Goal: Task Accomplishment & Management: Manage account settings

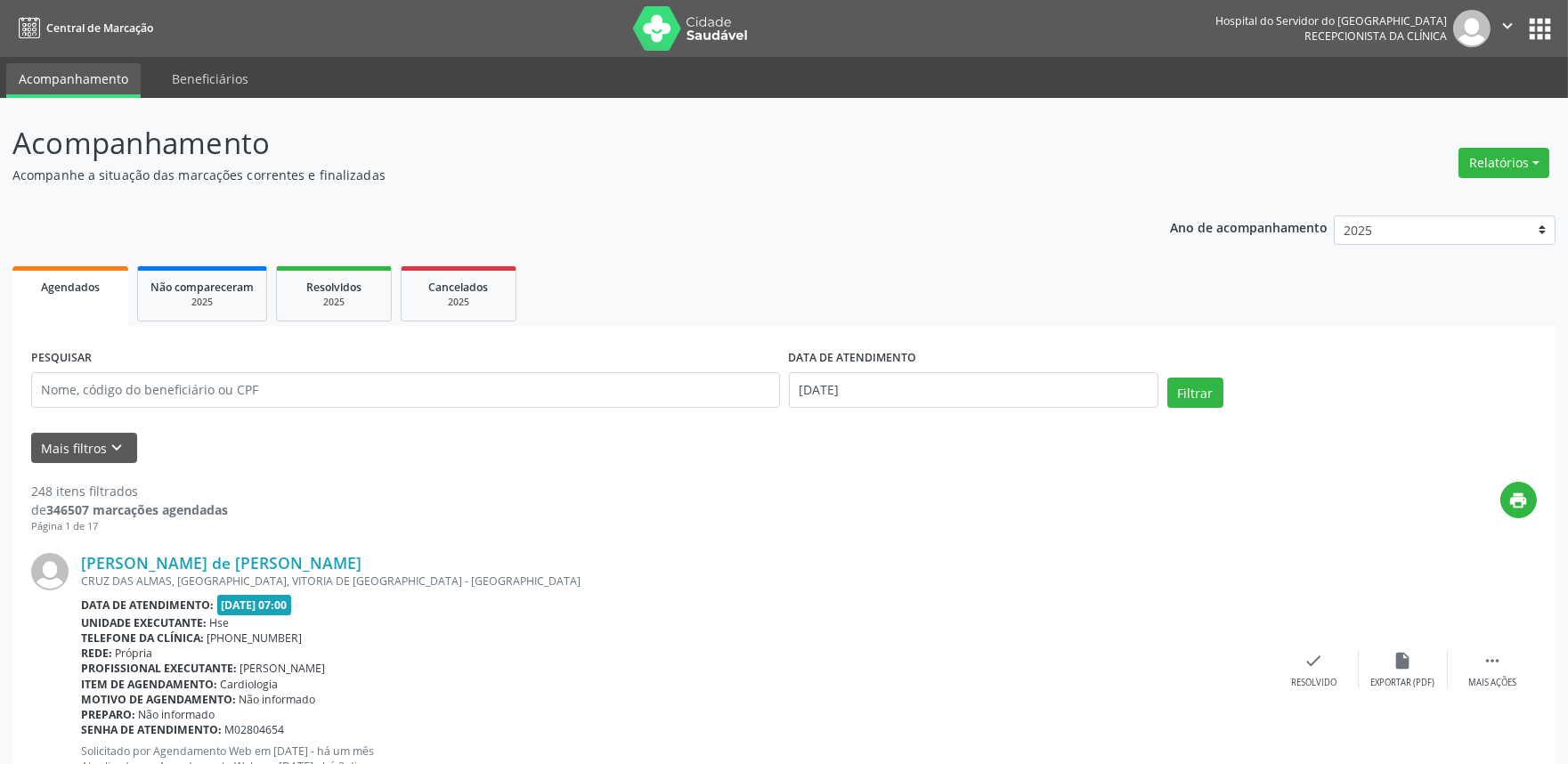
click at [299, 392] on input "text" at bounding box center [406, 390] width 749 height 35
type input "12689408749"
click at [884, 383] on input "[DATE]" at bounding box center [974, 390] width 370 height 35
click at [1209, 386] on button "Filtrar" at bounding box center [1196, 392] width 56 height 30
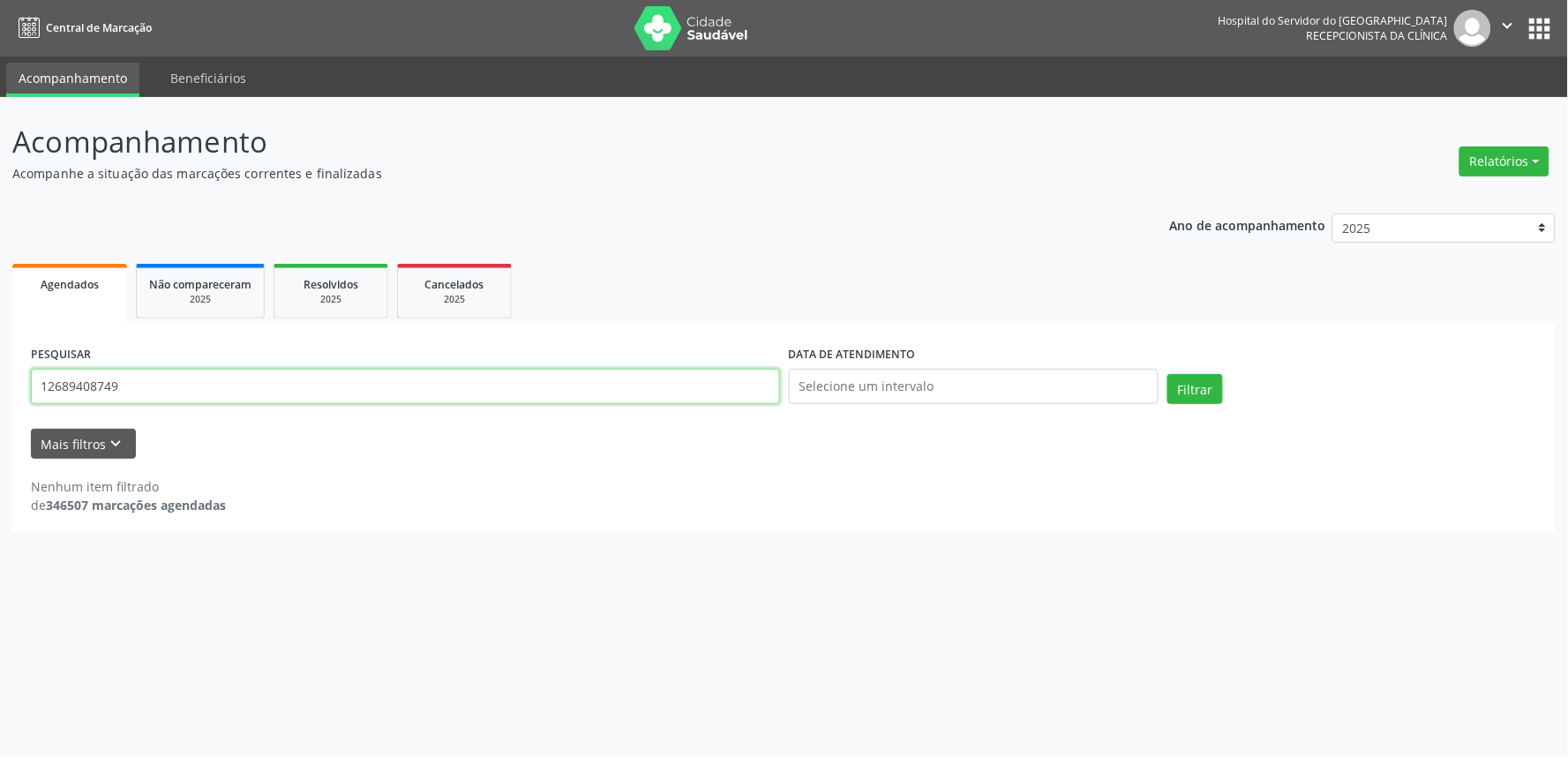
drag, startPoint x: 171, startPoint y: 391, endPoint x: 0, endPoint y: 393, distance: 171.0
click at [0, 393] on div "Acompanhamento Acompanhe a situação das marcações correntes e finalizadas Relat…" at bounding box center [784, 427] width 1568 height 660
type input "[PERSON_NAME]"
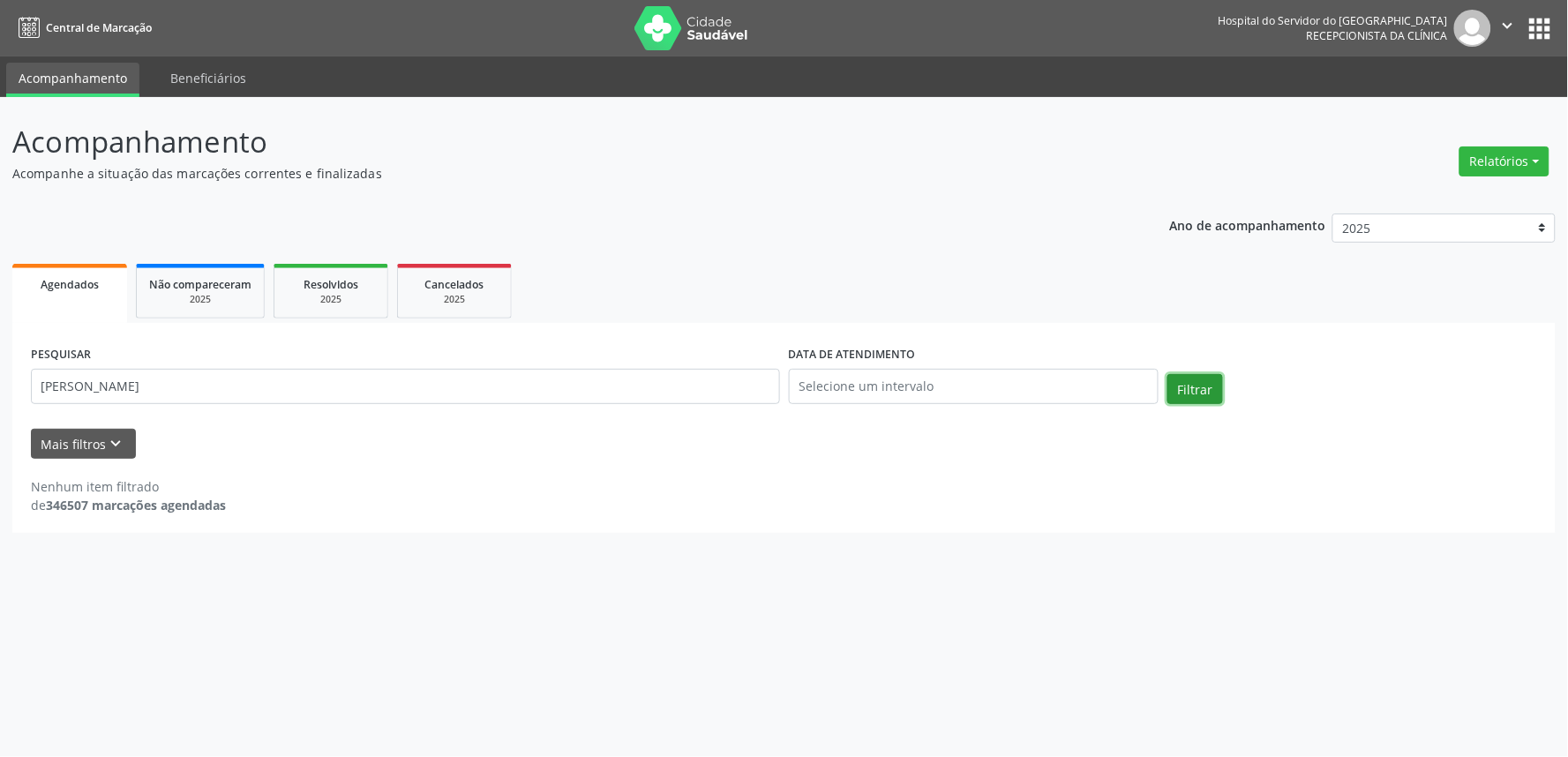
click at [1198, 386] on button "Filtrar" at bounding box center [1195, 389] width 56 height 30
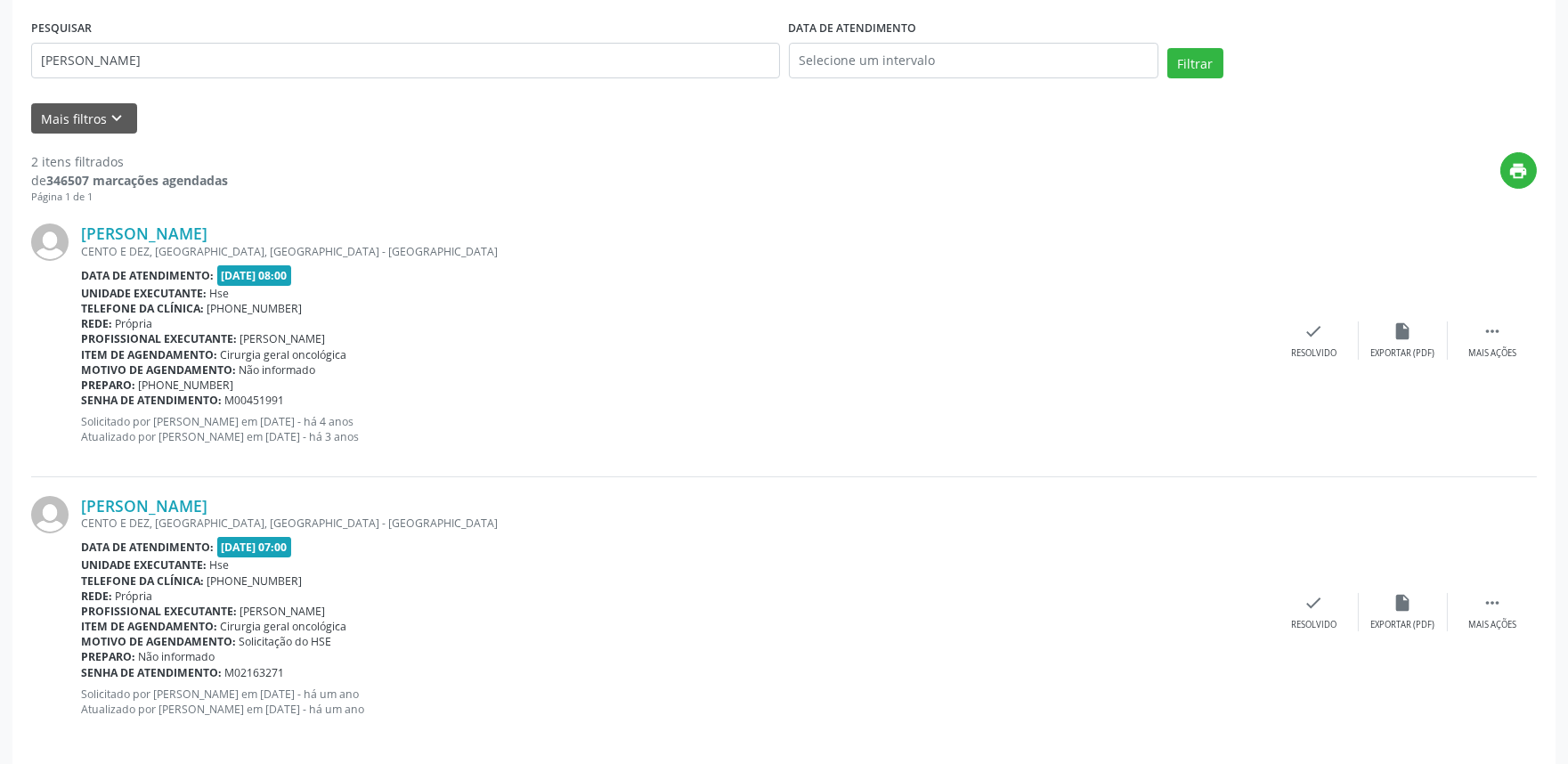
scroll to position [343, 0]
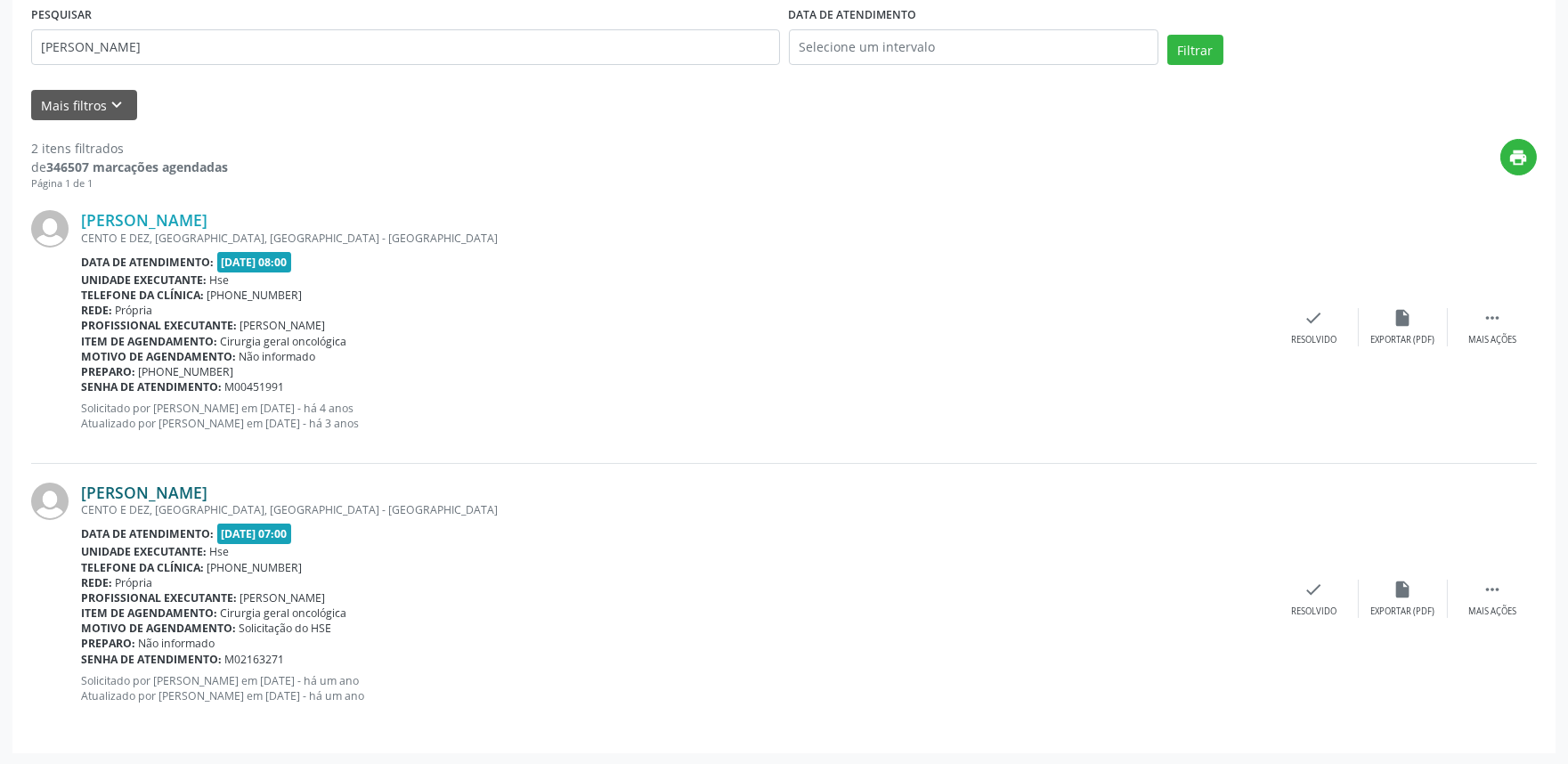
click at [205, 485] on link "[PERSON_NAME]" at bounding box center [144, 493] width 127 height 20
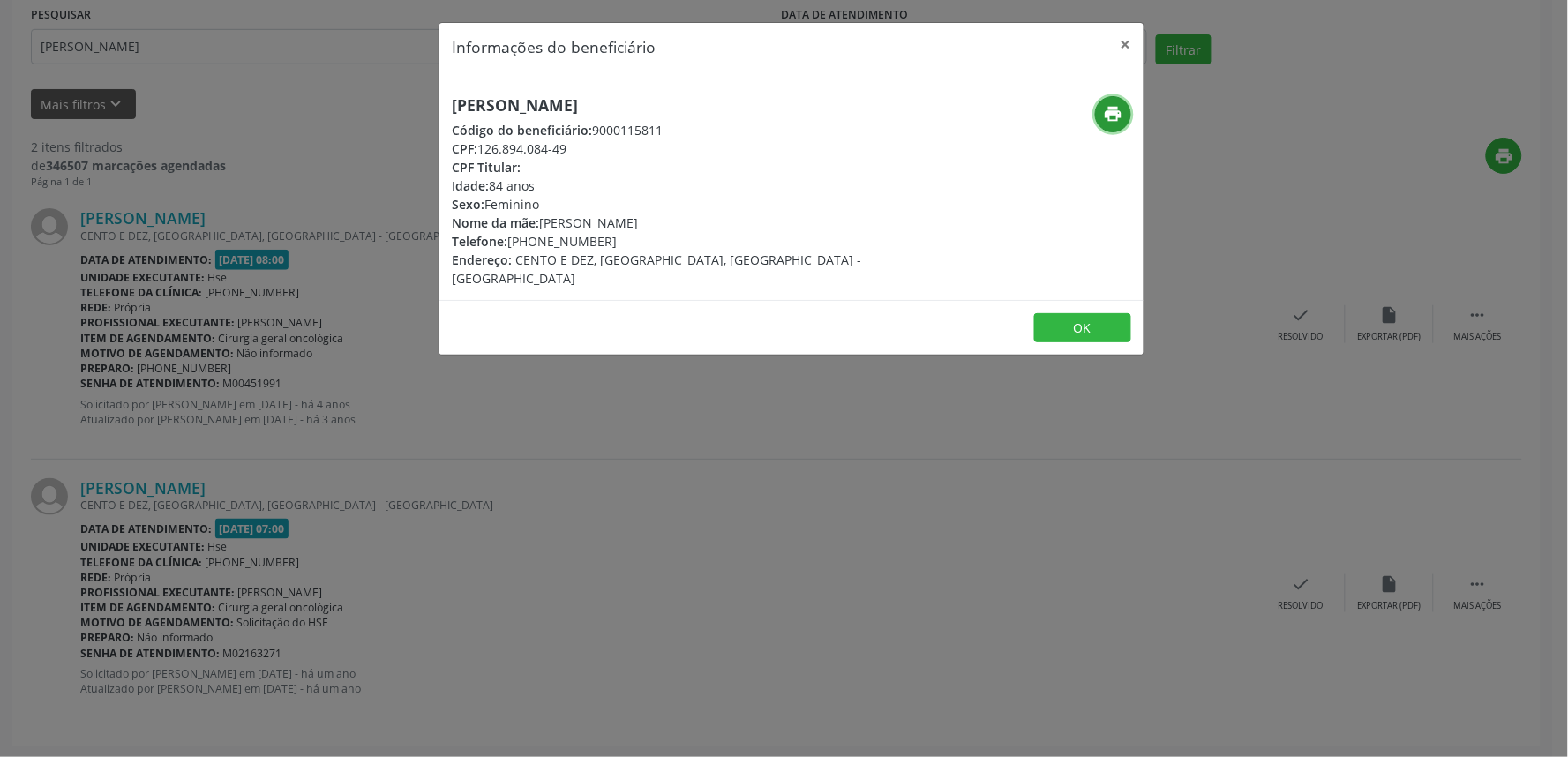
click at [1118, 112] on icon "print" at bounding box center [1113, 113] width 20 height 20
click at [1130, 45] on button "×" at bounding box center [1125, 44] width 35 height 43
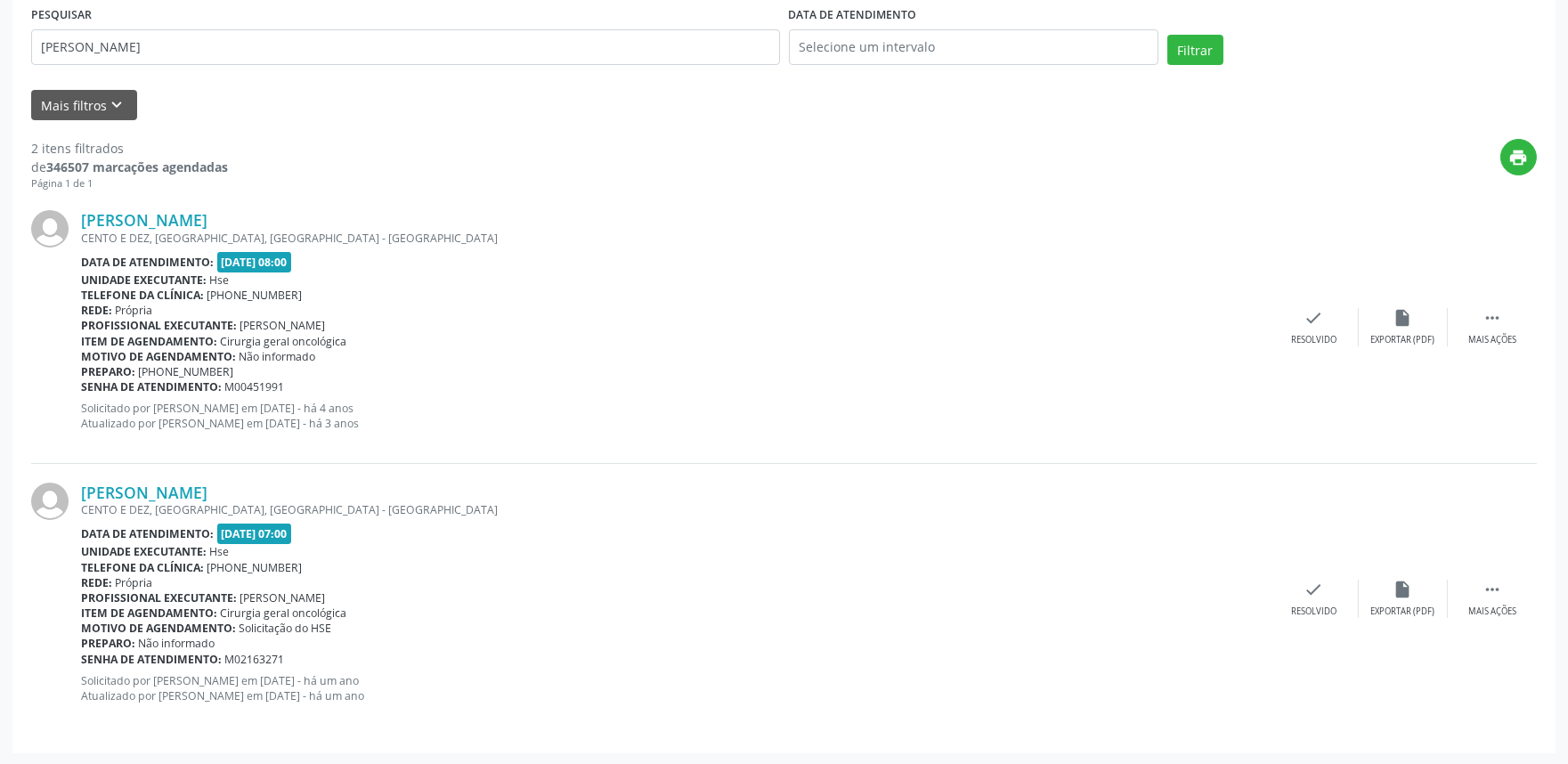
scroll to position [0, 0]
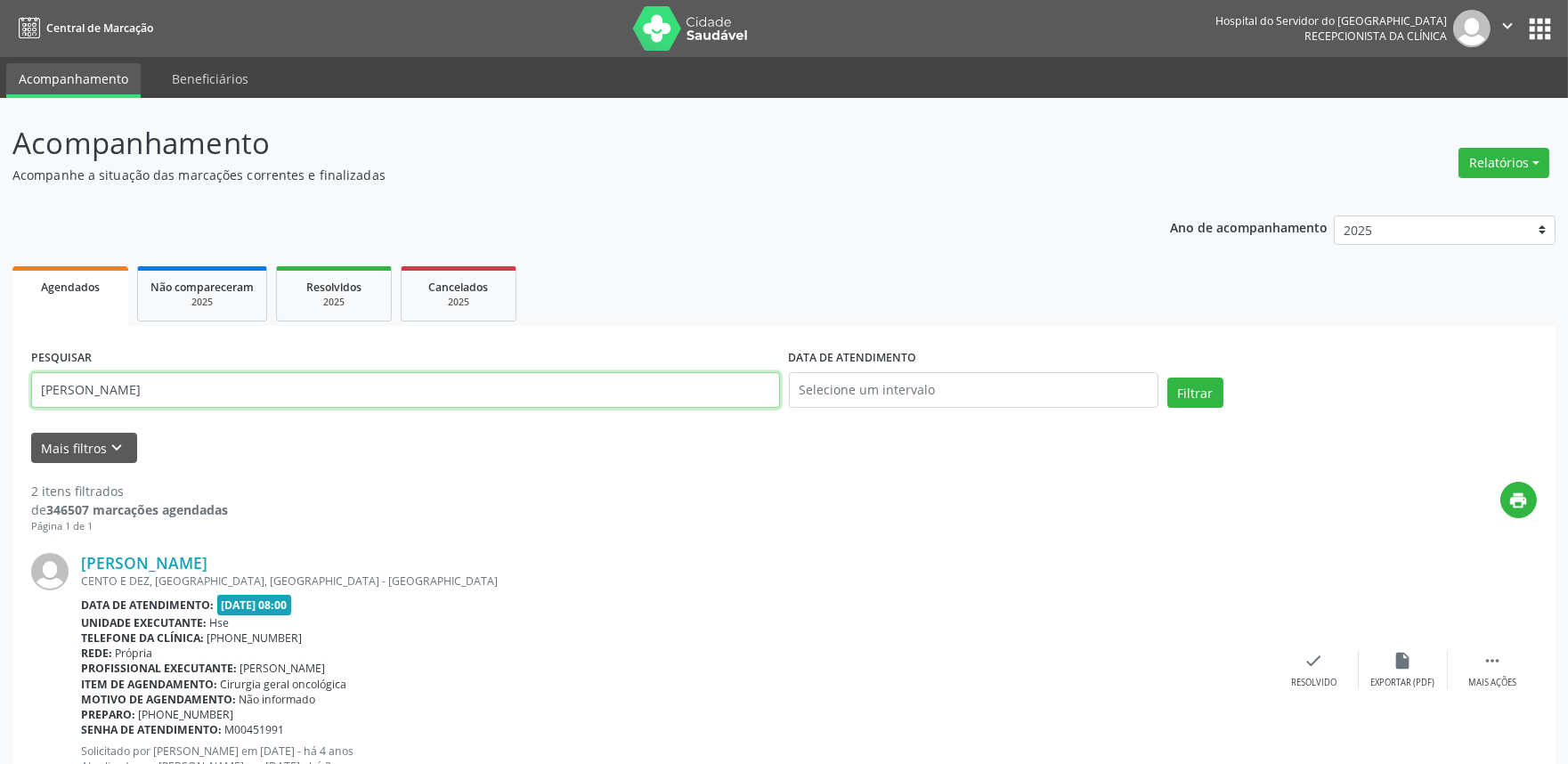
drag, startPoint x: 225, startPoint y: 403, endPoint x: 0, endPoint y: 366, distance: 228.0
click at [0, 366] on div "Acompanhamento Acompanhe a situação das marcações correntes e finalizadas Relat…" at bounding box center [784, 603] width 1568 height 1011
drag, startPoint x: 126, startPoint y: 442, endPoint x: 141, endPoint y: 439, distance: 15.3
click at [125, 442] on button "Mais filtros keyboard_arrow_down" at bounding box center [84, 448] width 106 height 31
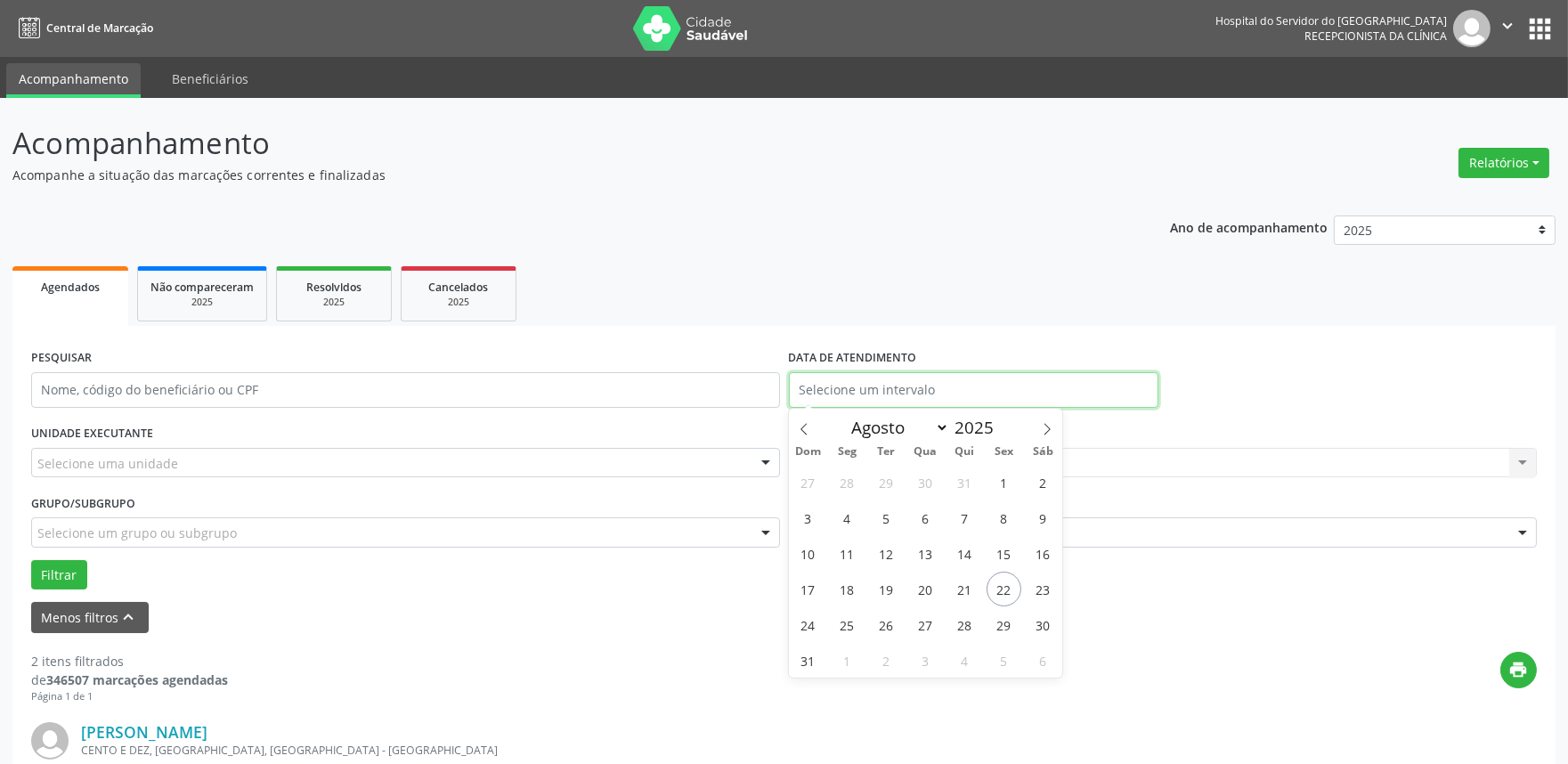
click at [986, 380] on input "text" at bounding box center [974, 390] width 370 height 35
click at [997, 582] on span "22" at bounding box center [1004, 589] width 34 height 34
type input "[DATE]"
click at [997, 582] on span "22" at bounding box center [1004, 589] width 34 height 34
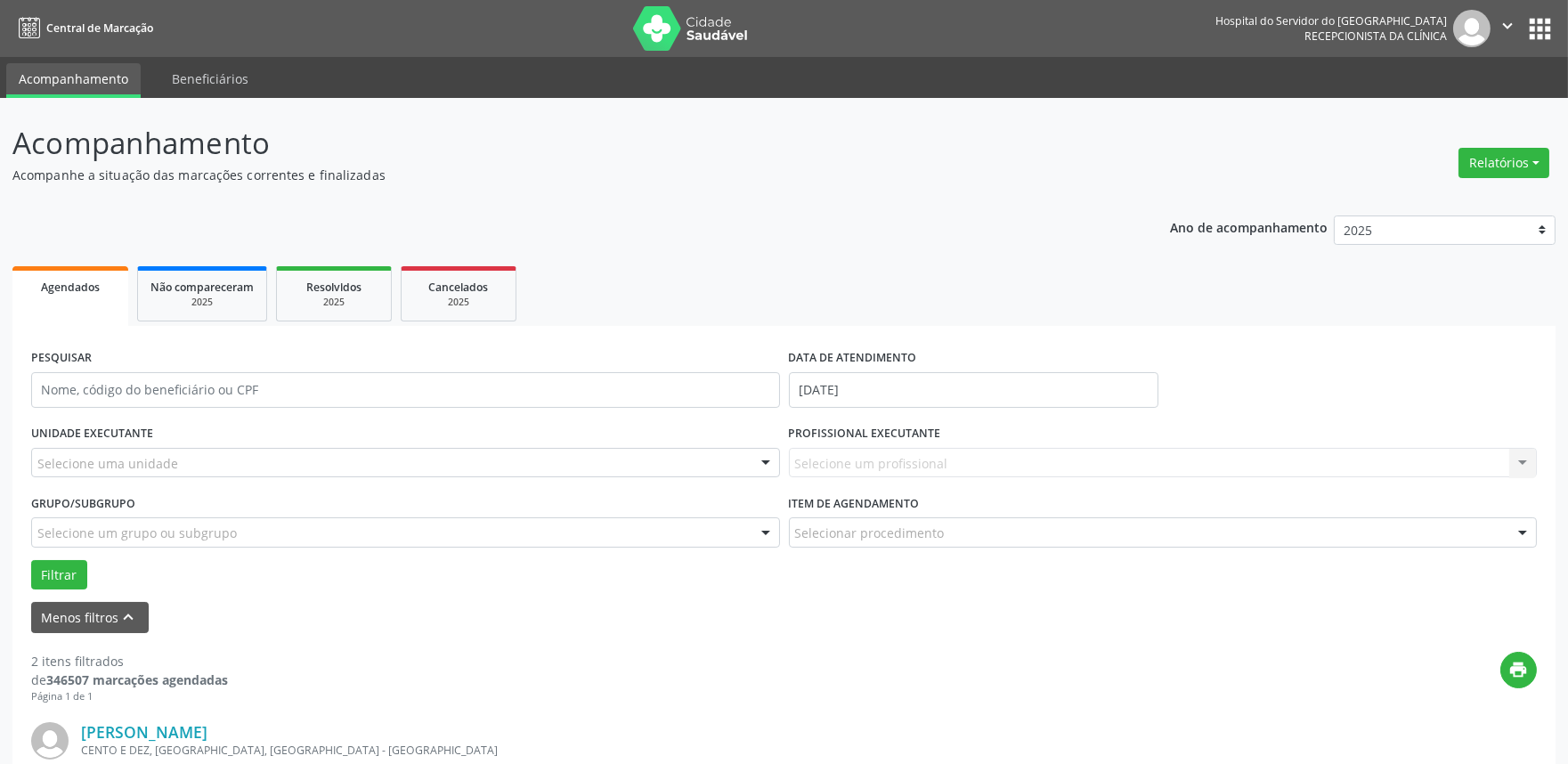
click at [924, 458] on div "Selecione um profissional Nenhum resultado encontrado para: " " Não há nenhuma …" at bounding box center [1163, 463] width 749 height 30
click at [183, 460] on div at bounding box center [406, 463] width 749 height 30
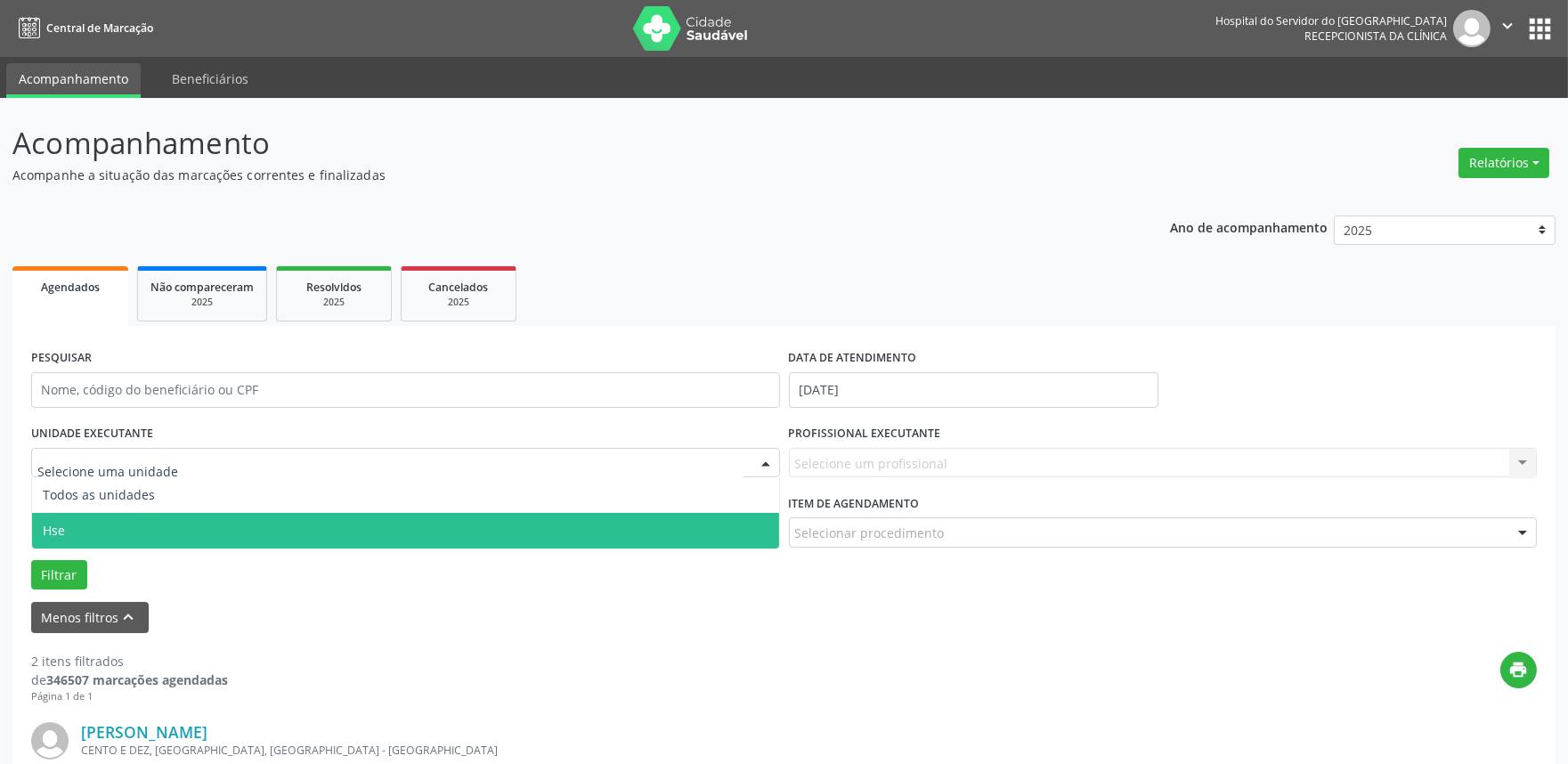
click at [183, 518] on span "Hse" at bounding box center [406, 530] width 747 height 35
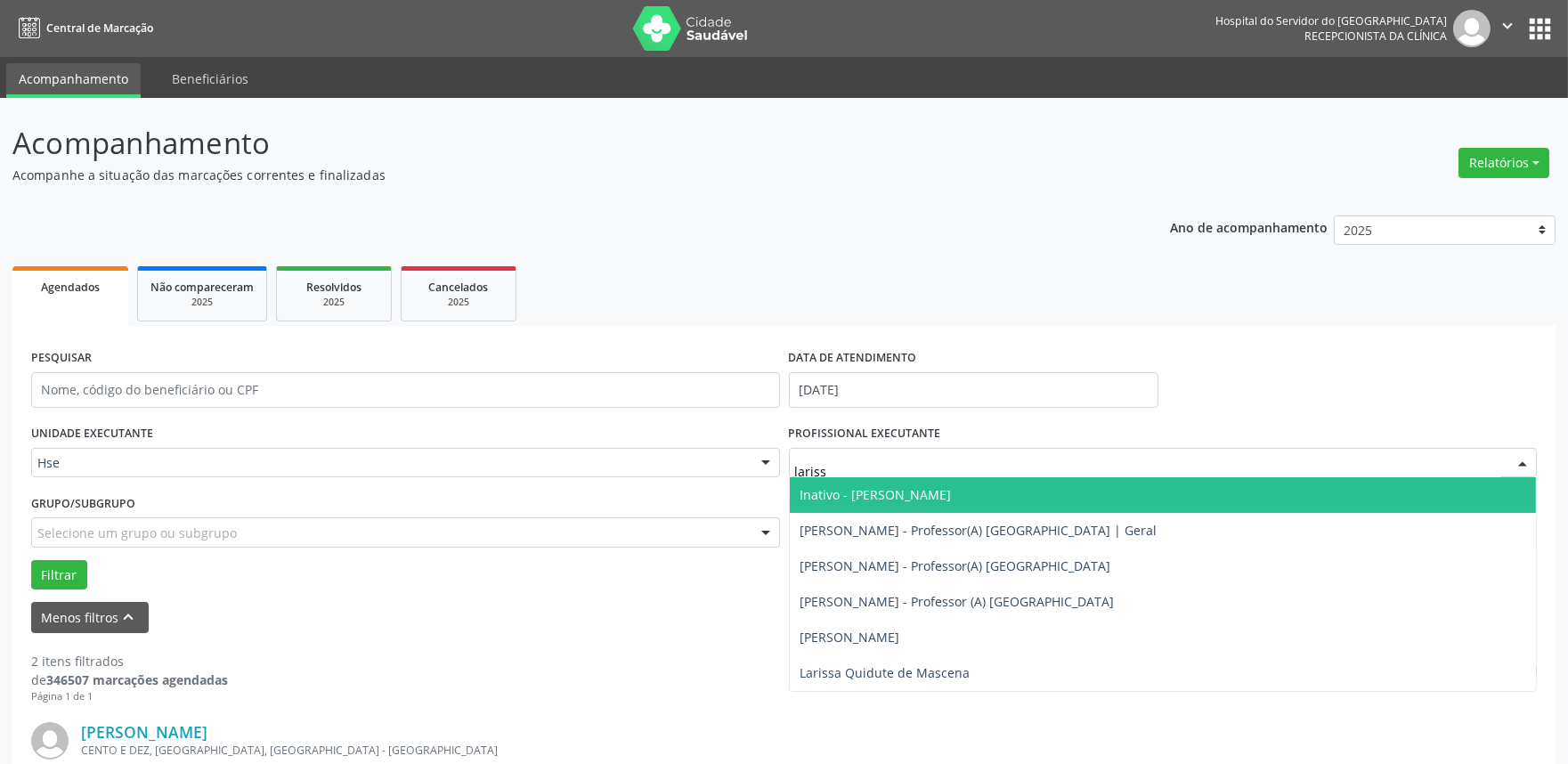
type input "larissa"
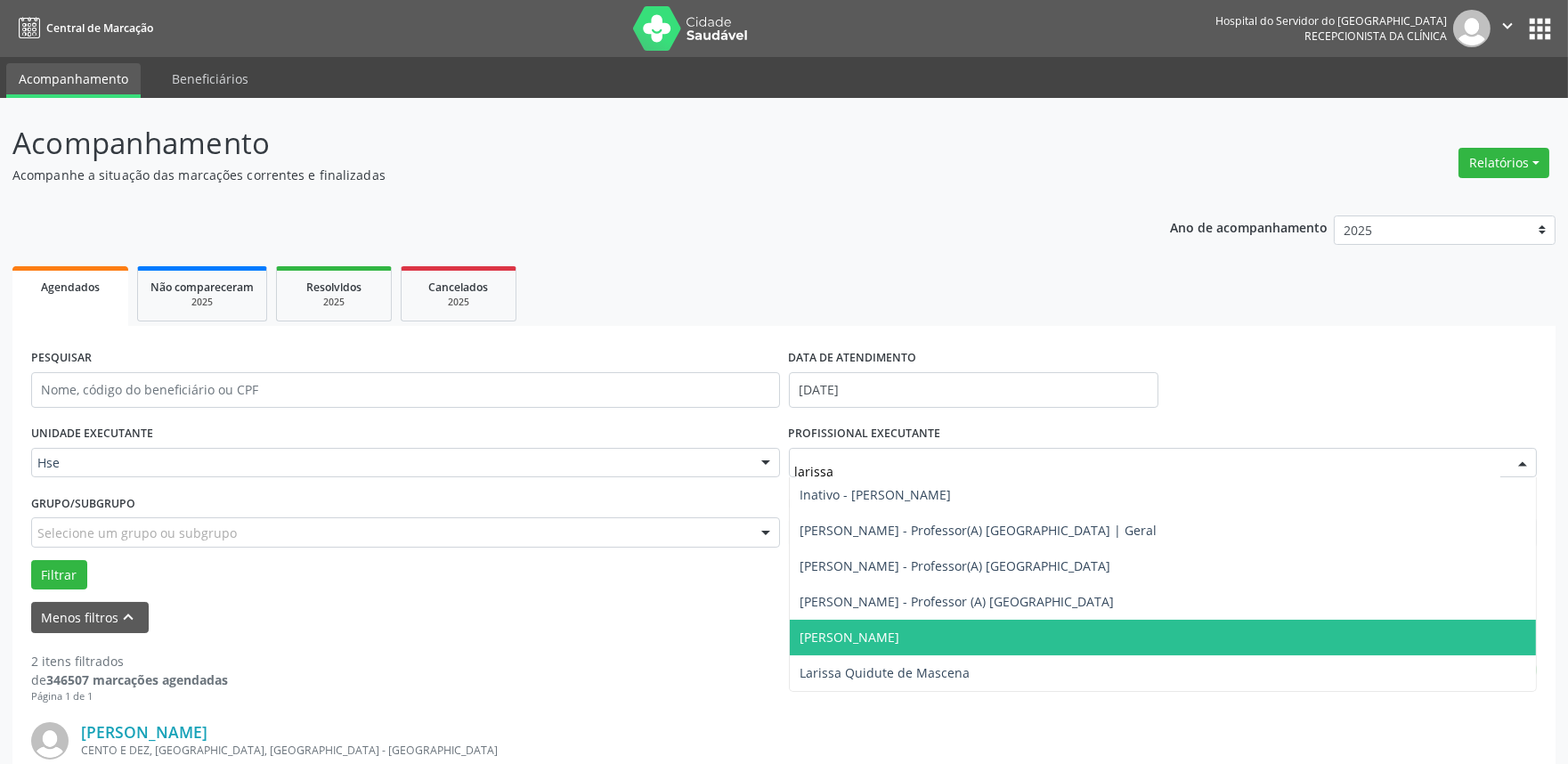
click at [900, 639] on span "[PERSON_NAME]" at bounding box center [850, 637] width 100 height 17
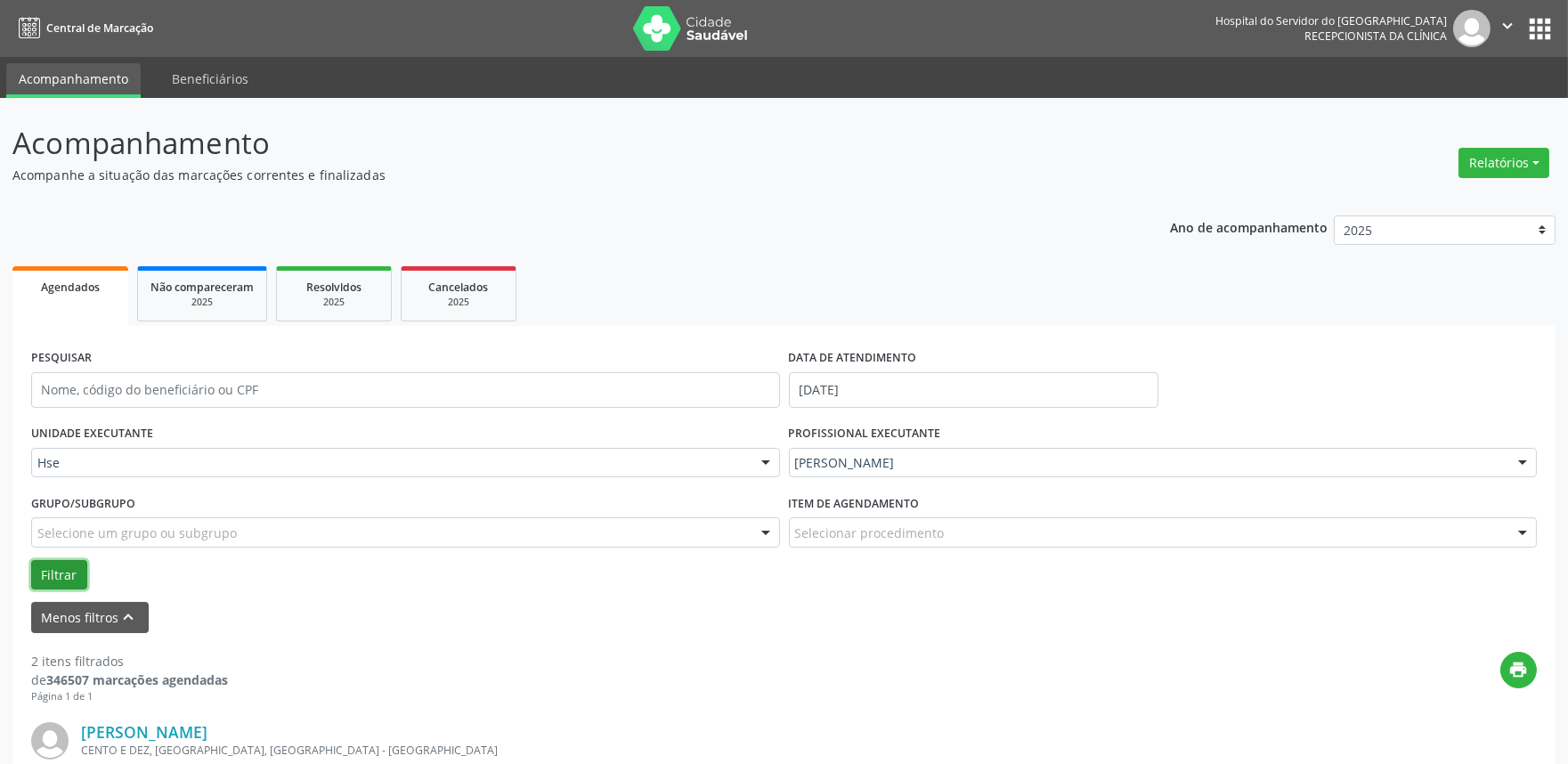
click at [73, 575] on button "Filtrar" at bounding box center [59, 575] width 56 height 30
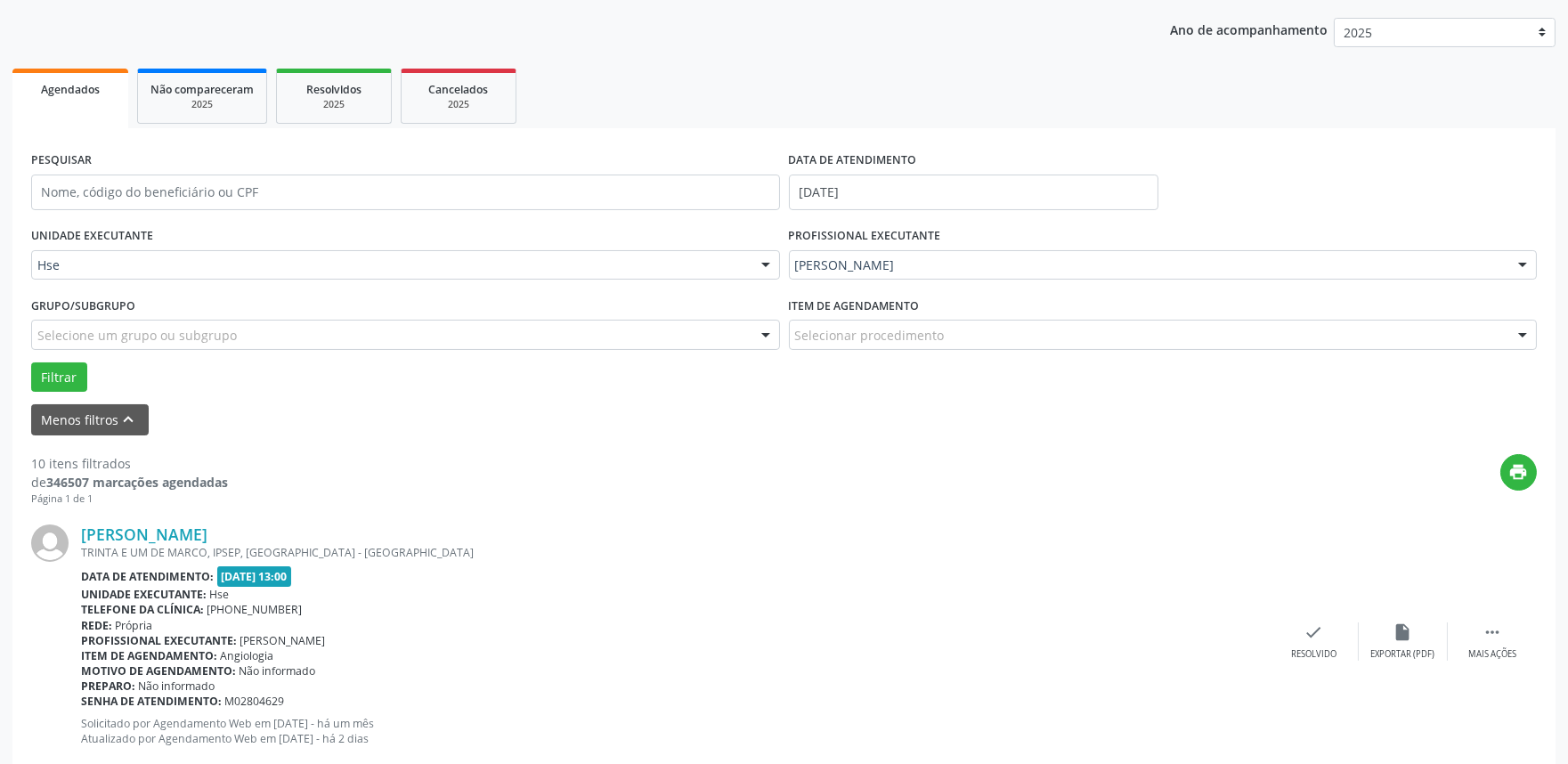
scroll to position [296, 0]
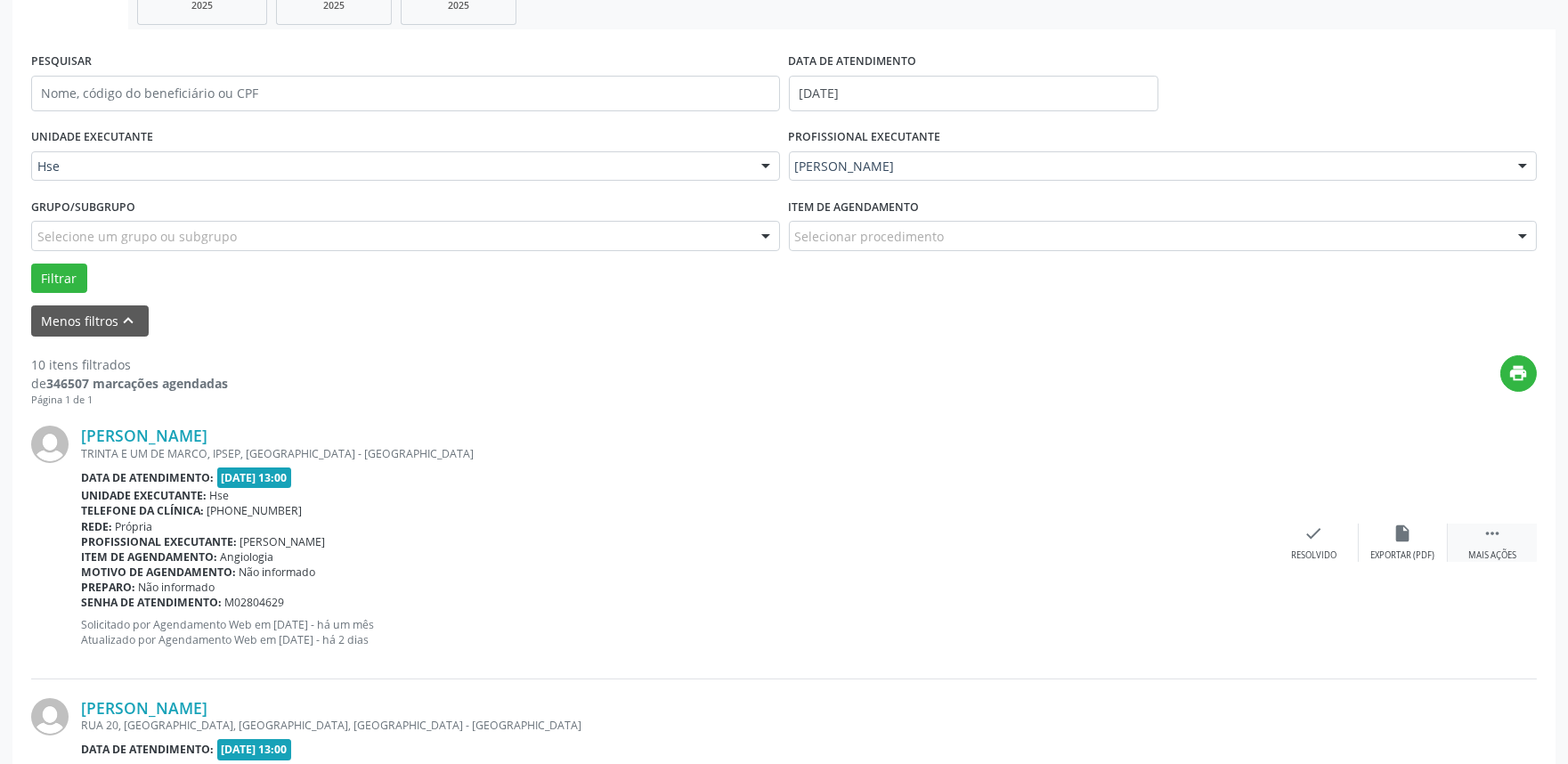
click at [1497, 551] on div "Mais ações" at bounding box center [1493, 555] width 48 height 12
click at [1399, 550] on div "Não compareceu" at bounding box center [1402, 555] width 75 height 12
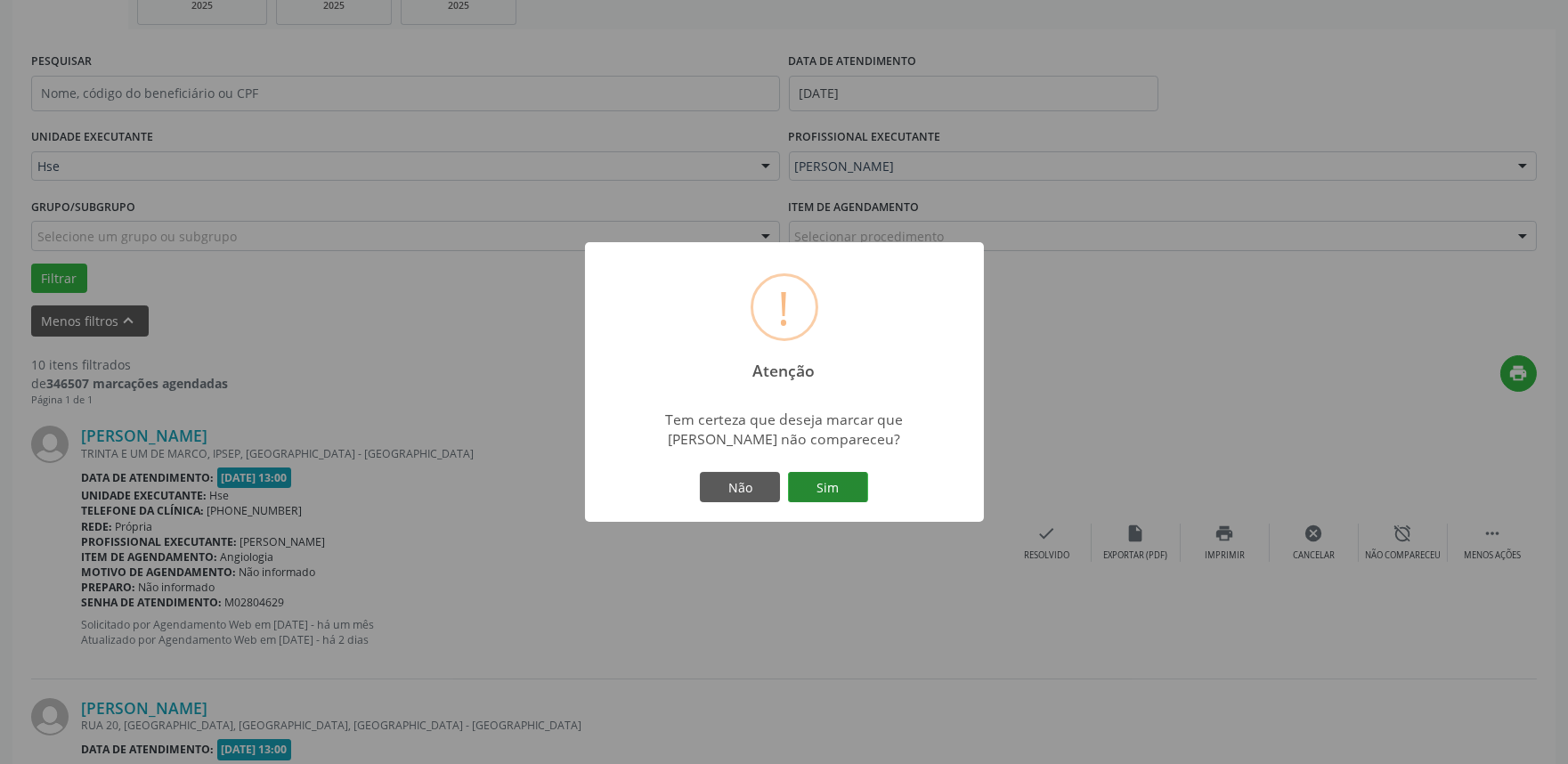
click at [830, 484] on button "Sim" at bounding box center [828, 487] width 80 height 30
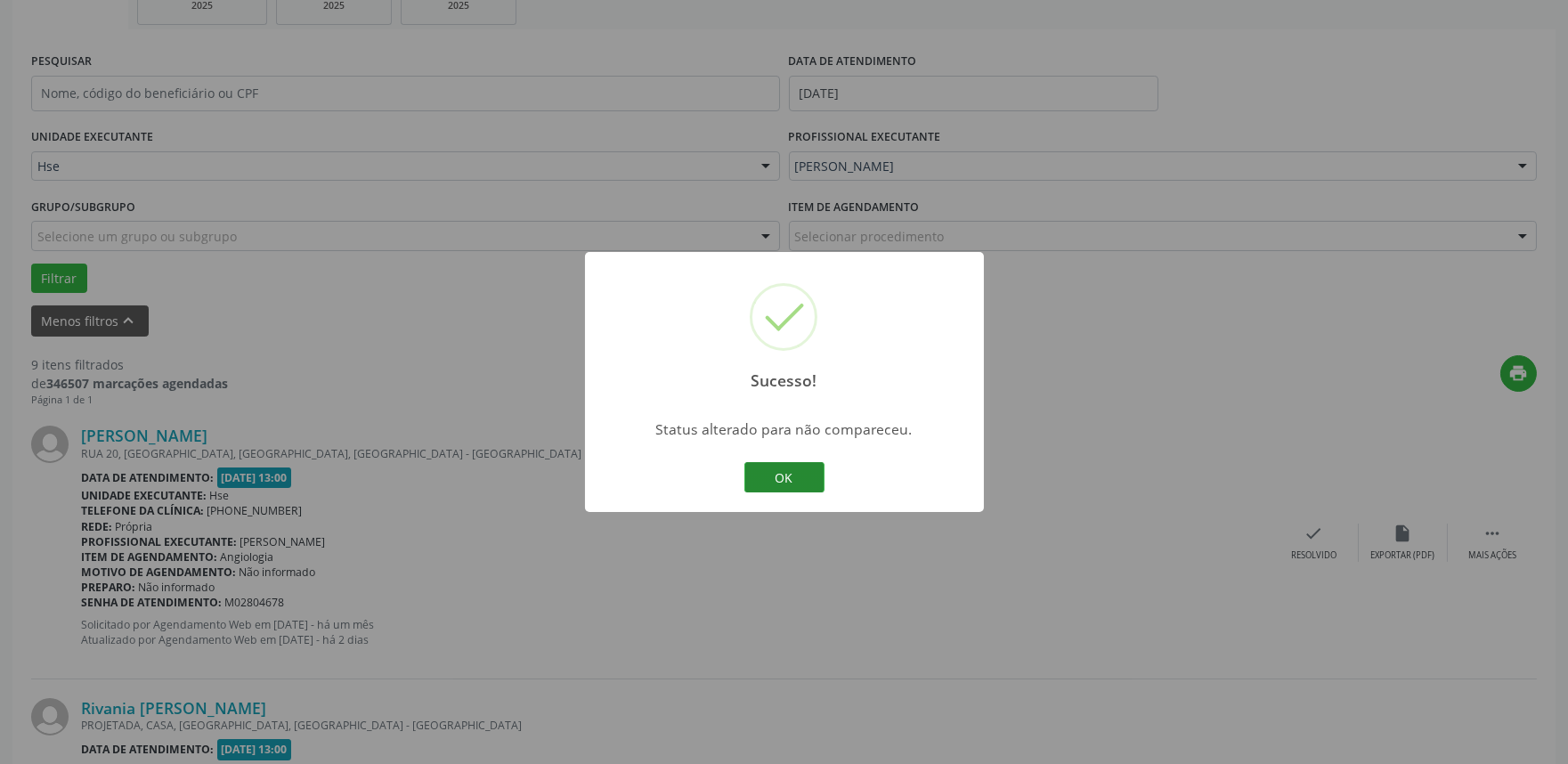
click at [790, 474] on button "OK" at bounding box center [785, 477] width 80 height 30
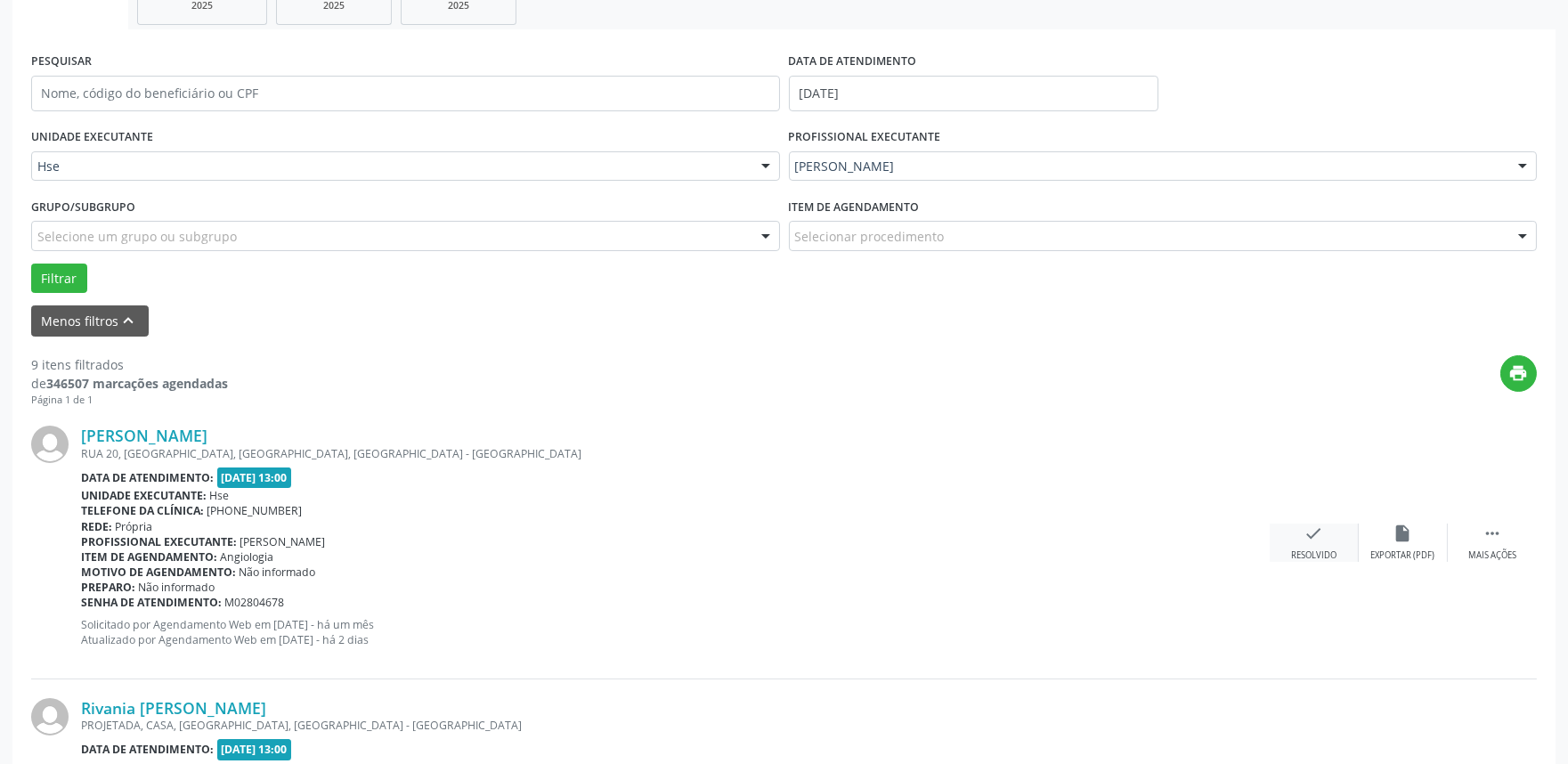
click at [1282, 539] on div "check Resolvido" at bounding box center [1314, 543] width 89 height 38
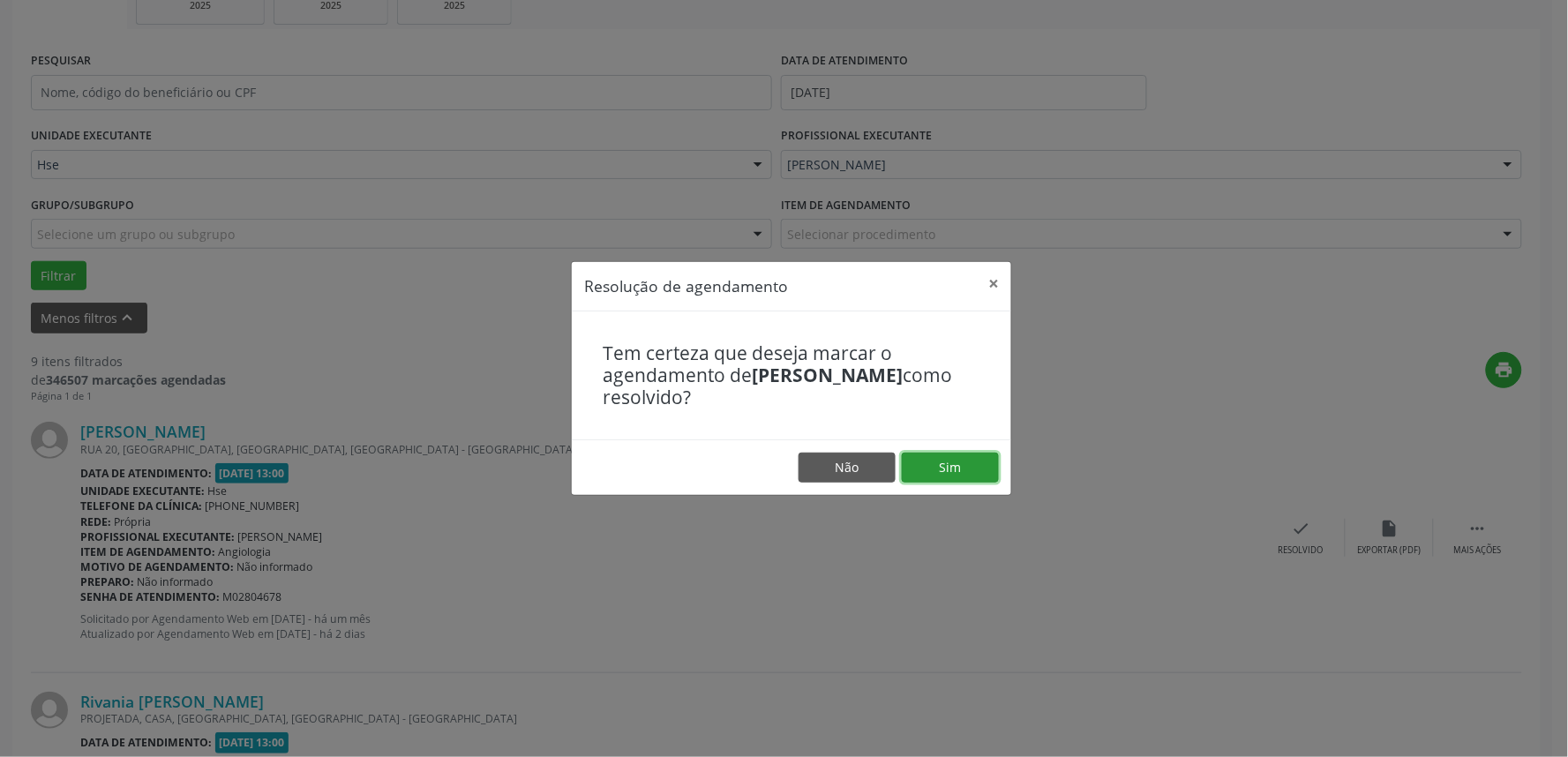
click at [964, 460] on button "Sim" at bounding box center [950, 468] width 97 height 30
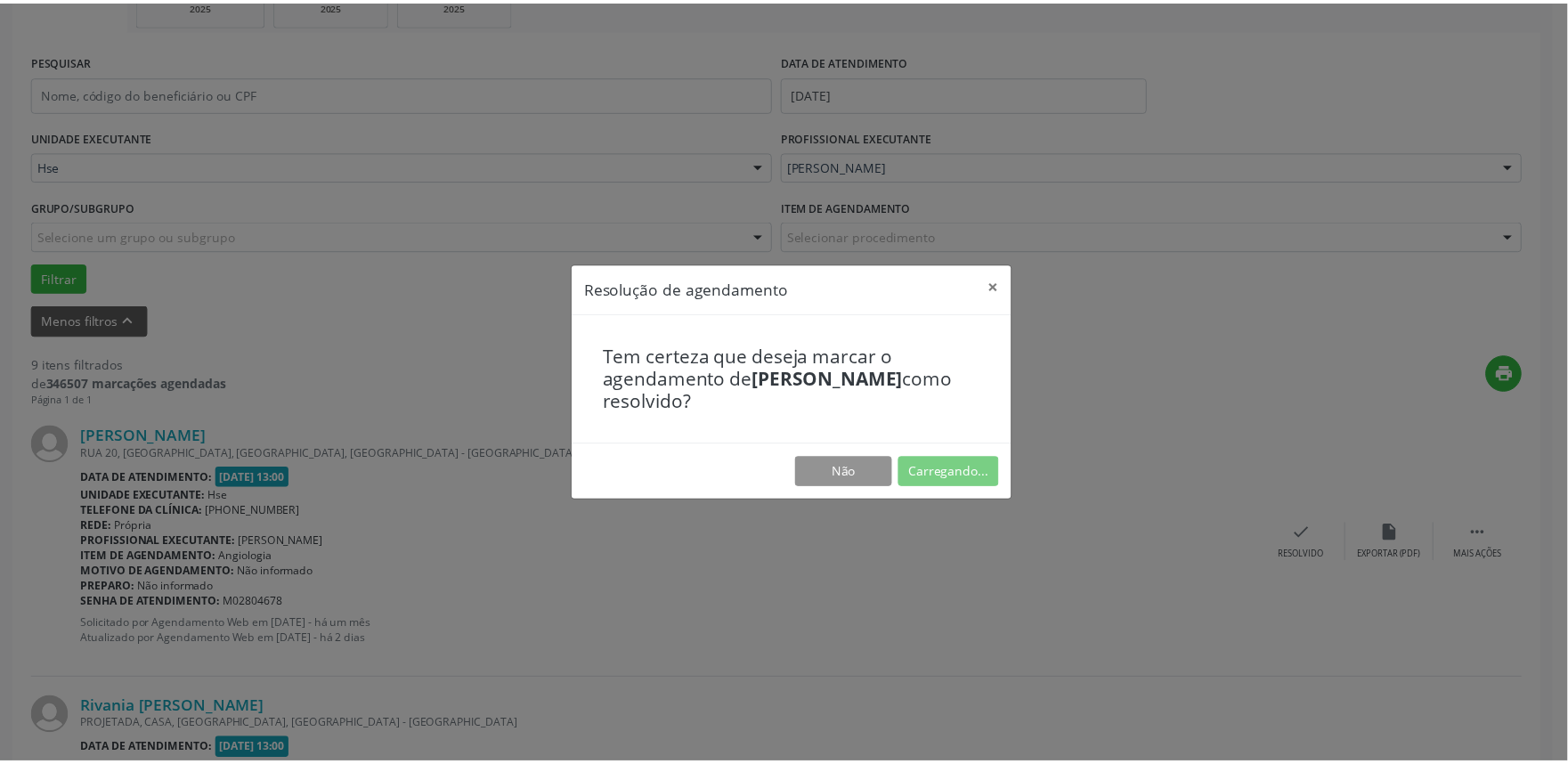
scroll to position [0, 0]
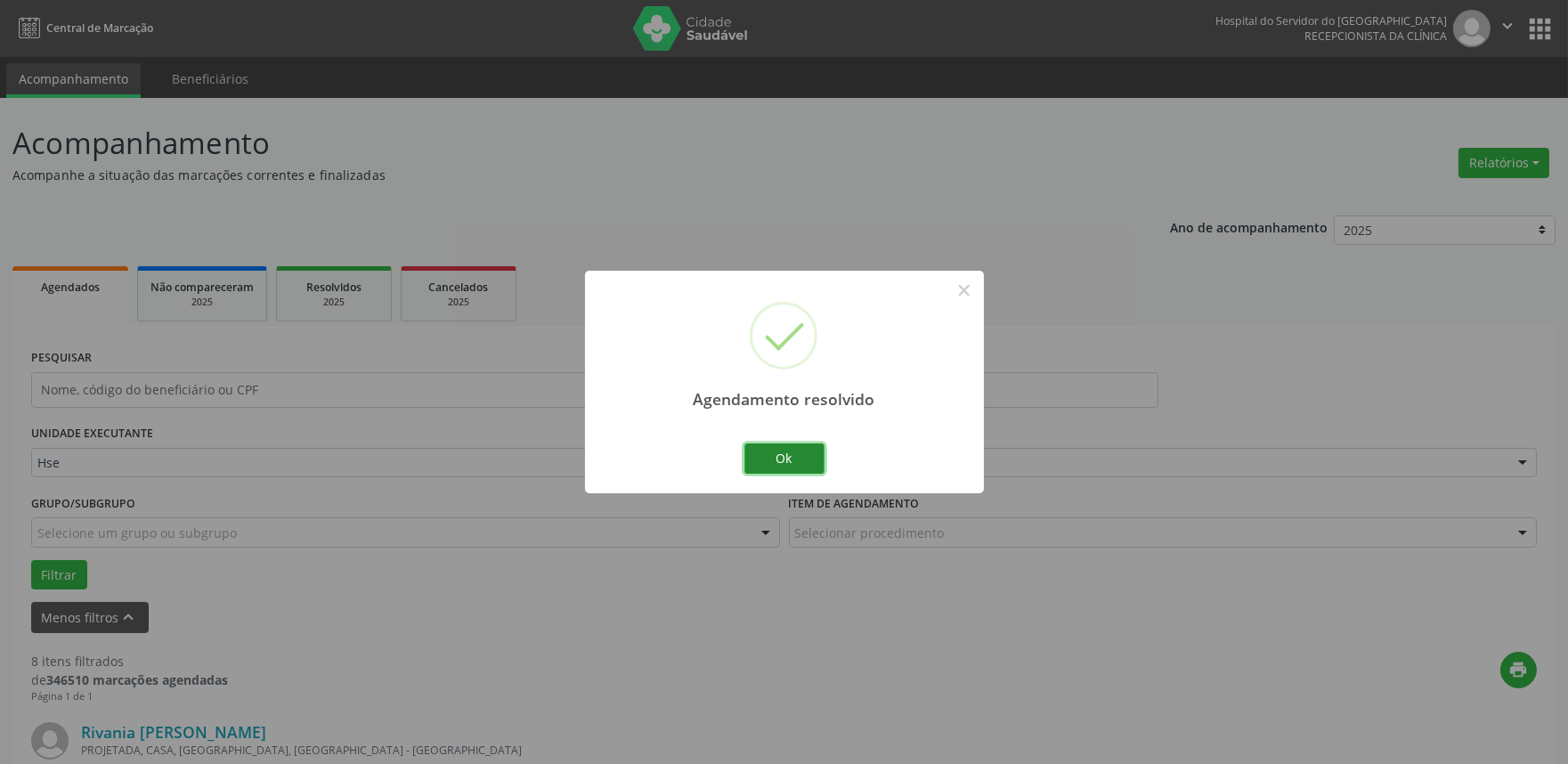
click at [806, 448] on button "Ok" at bounding box center [785, 459] width 80 height 30
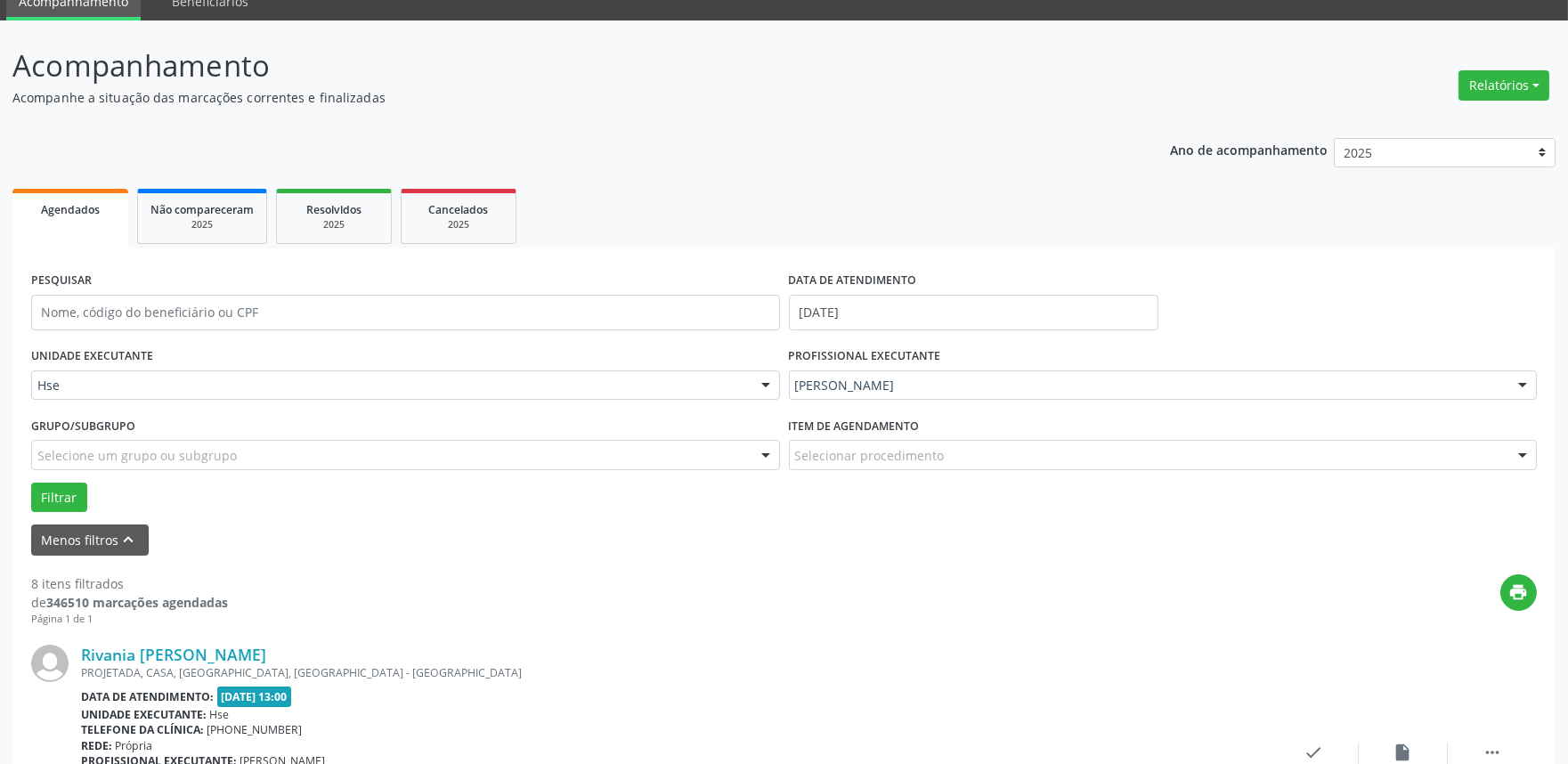
scroll to position [296, 0]
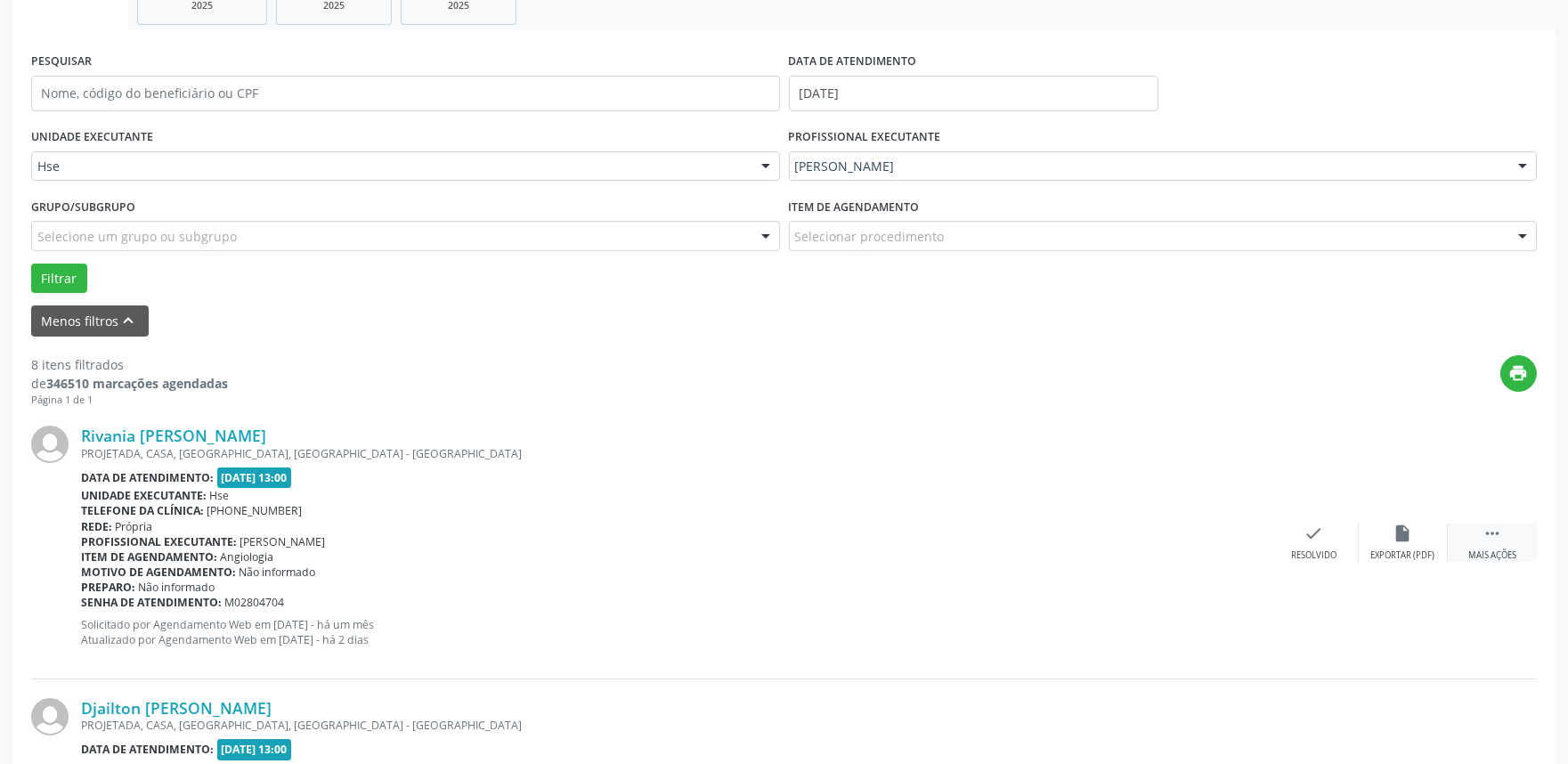
click at [1524, 540] on div " Mais ações" at bounding box center [1492, 543] width 89 height 38
click at [1383, 539] on div "alarm_off Não compareceu" at bounding box center [1403, 543] width 89 height 38
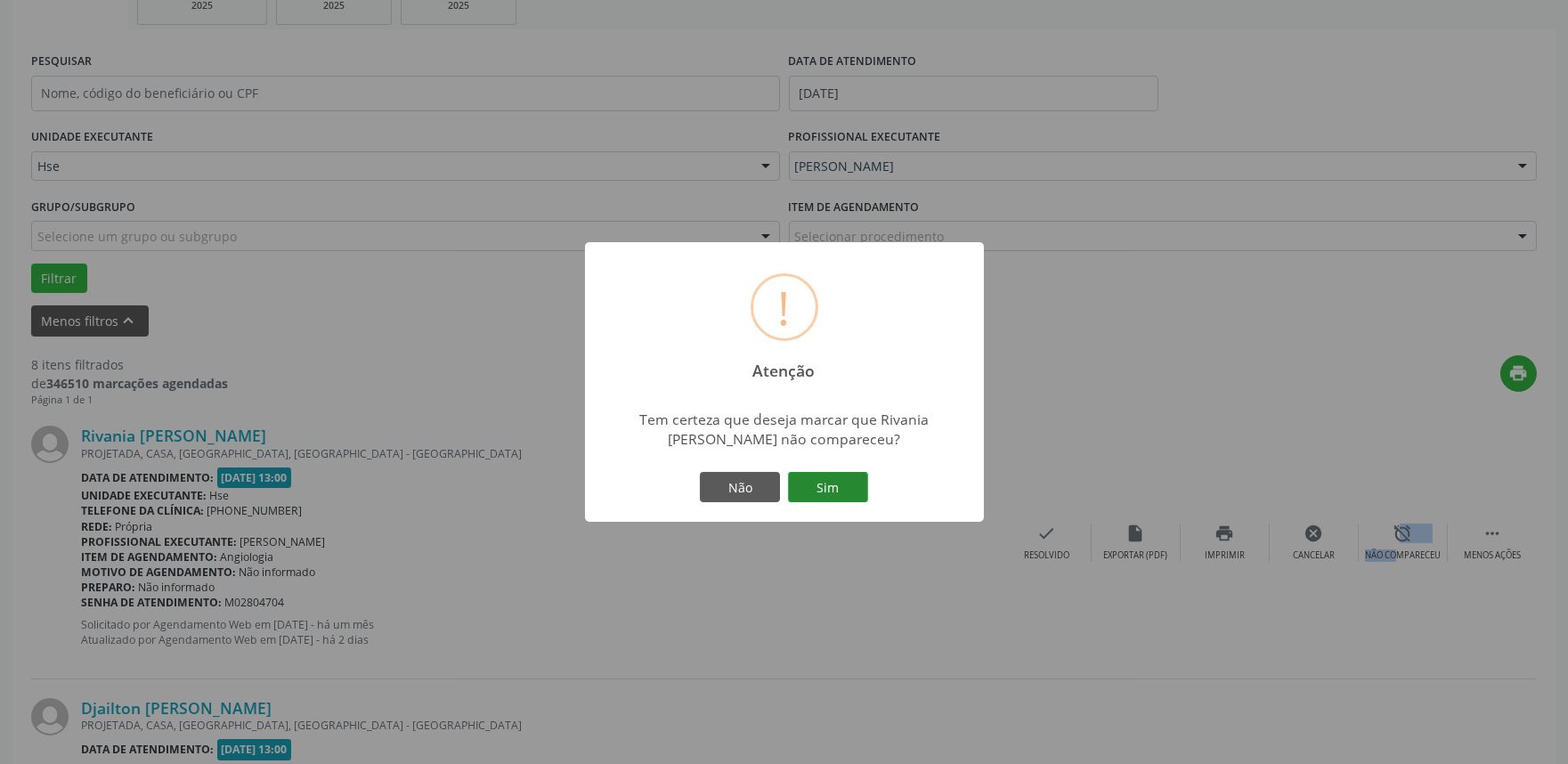
click at [834, 493] on button "Sim" at bounding box center [828, 487] width 80 height 30
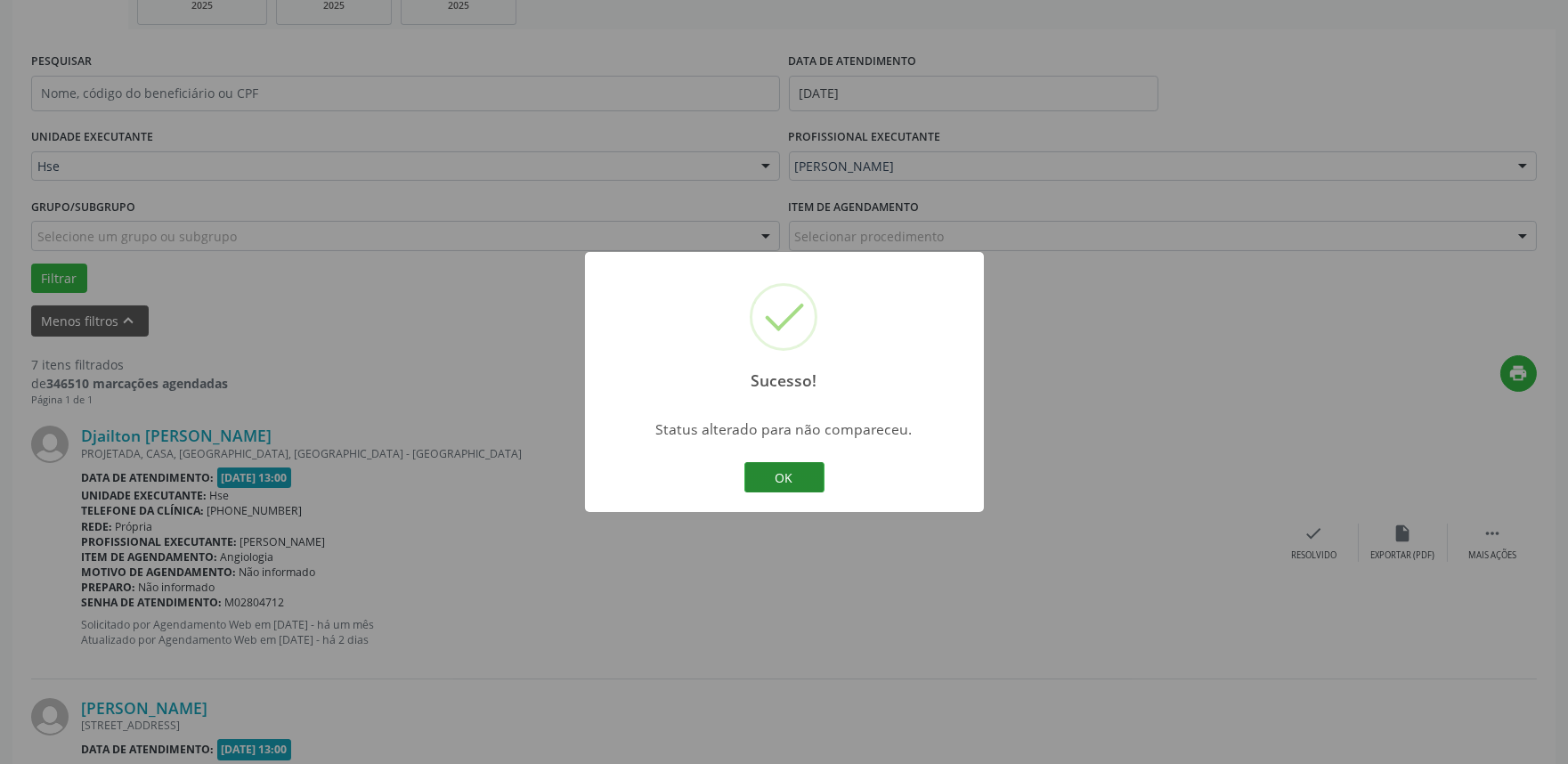
click at [776, 472] on button "OK" at bounding box center [785, 477] width 80 height 30
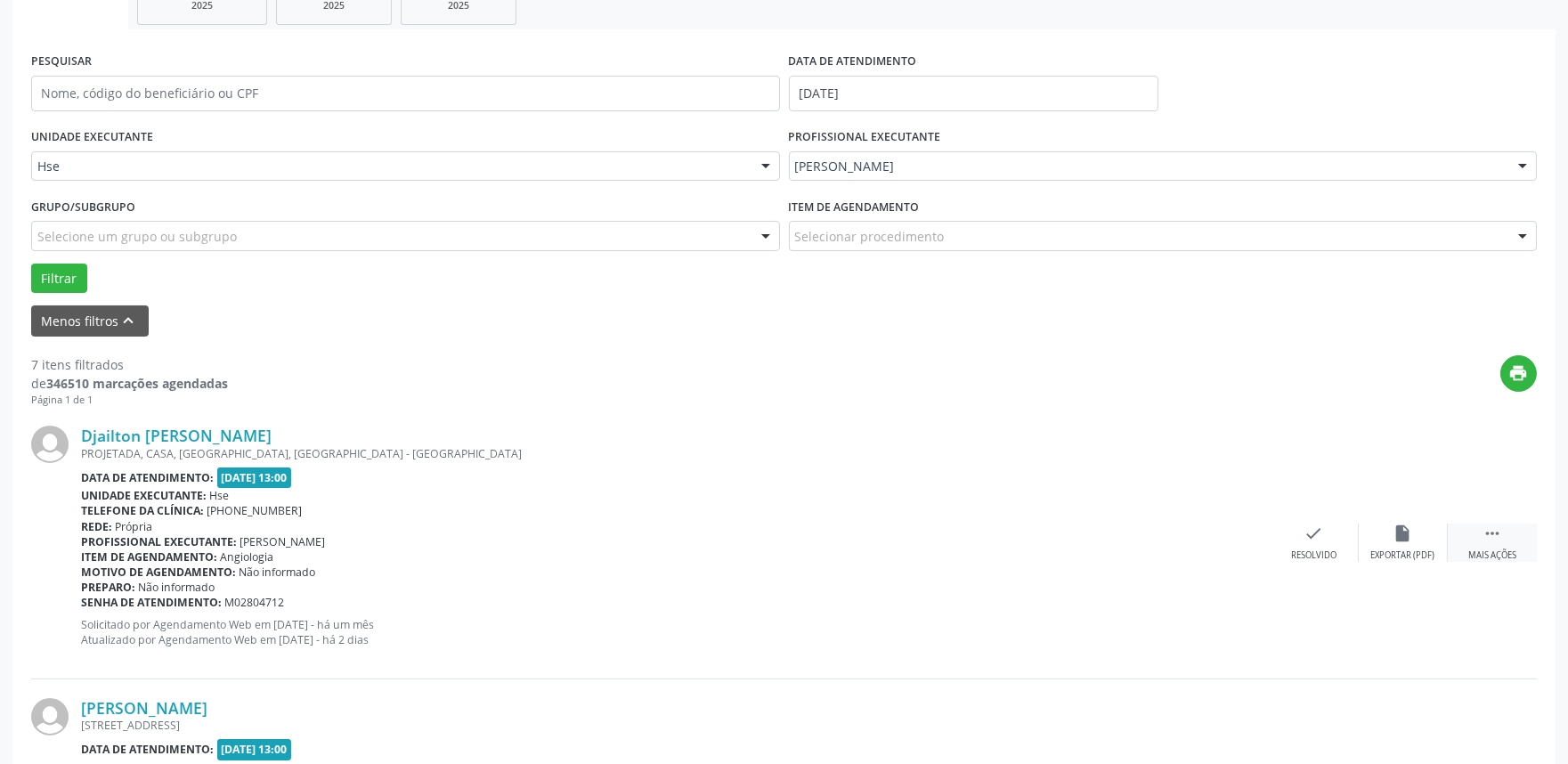
drag, startPoint x: 1510, startPoint y: 547, endPoint x: 1494, endPoint y: 553, distance: 17.1
click at [1510, 553] on div " Mais ações" at bounding box center [1492, 543] width 89 height 38
click at [1370, 539] on div "alarm_off Não compareceu" at bounding box center [1403, 543] width 89 height 38
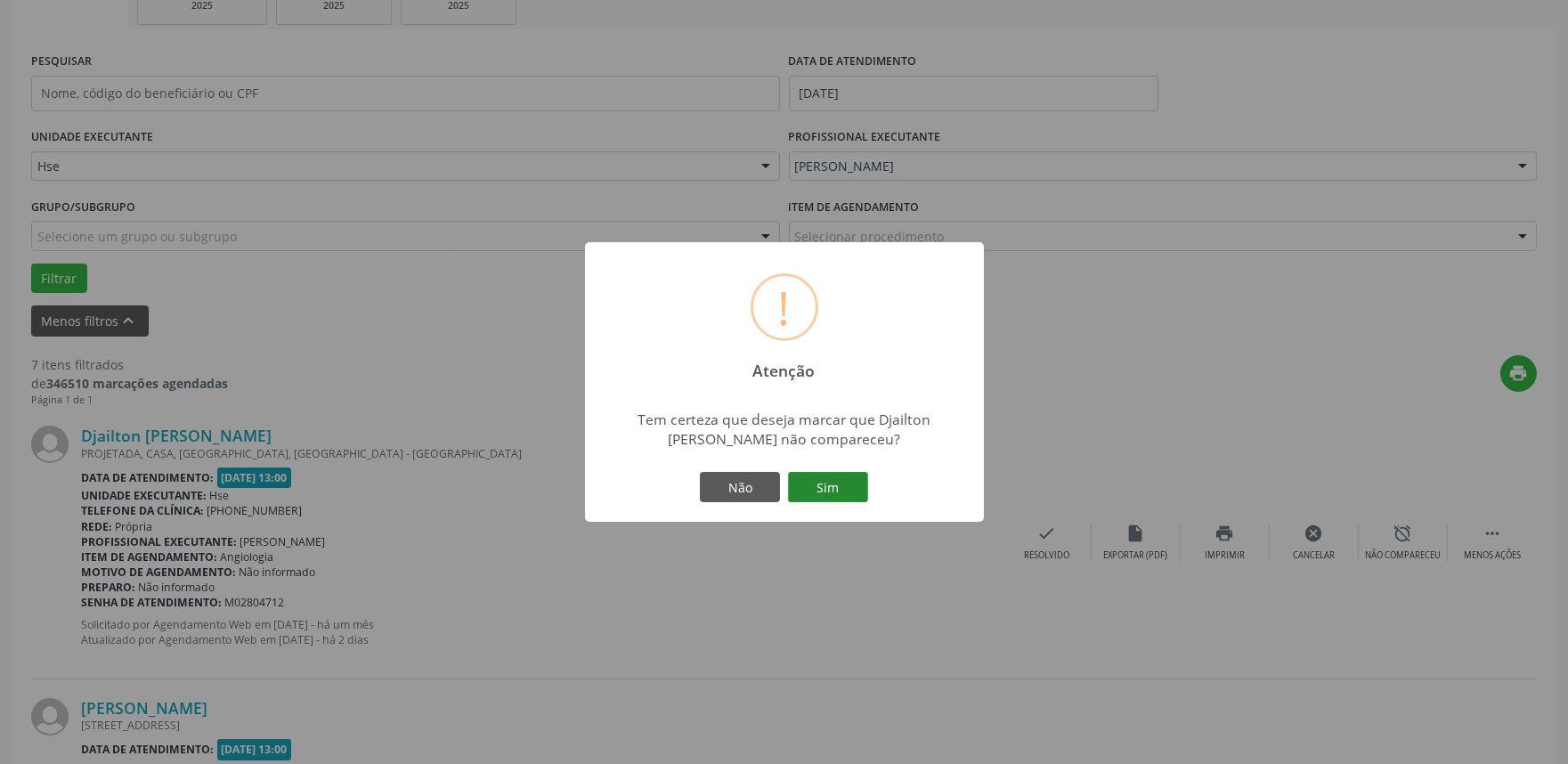
click at [834, 490] on button "Sim" at bounding box center [828, 487] width 80 height 30
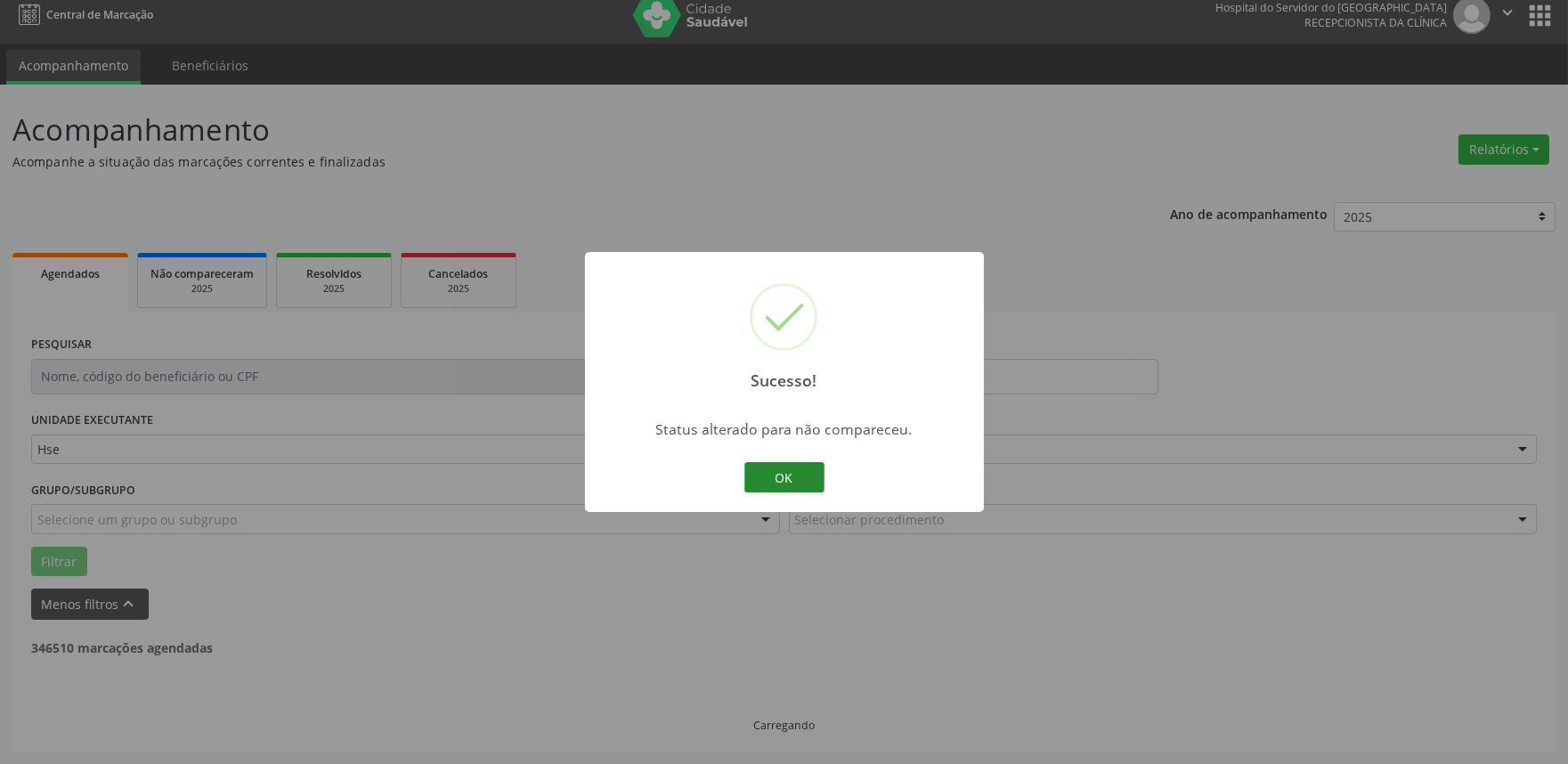
click at [788, 472] on button "OK" at bounding box center [785, 477] width 80 height 30
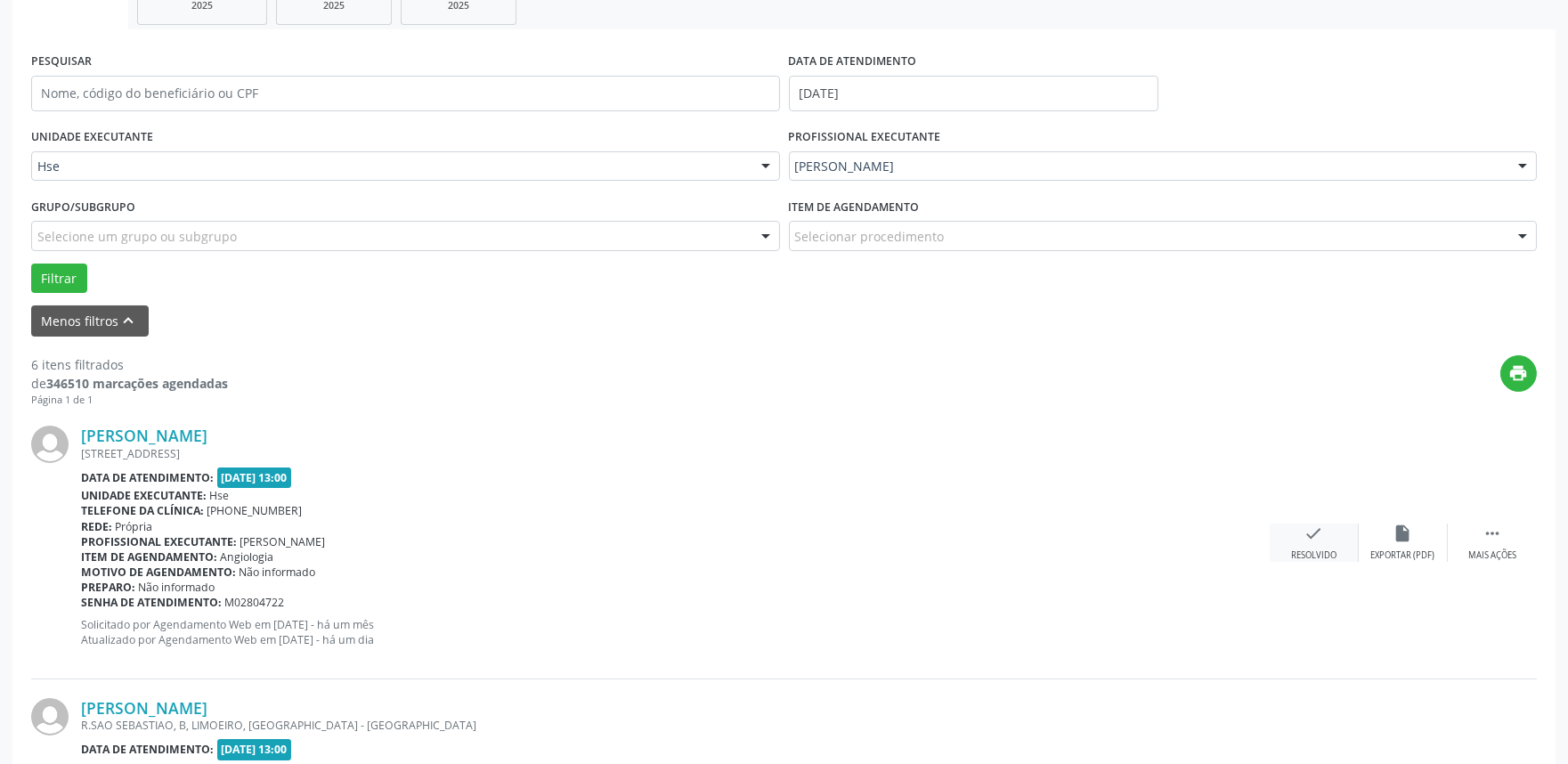
click at [1327, 533] on div "check Resolvido" at bounding box center [1314, 543] width 89 height 38
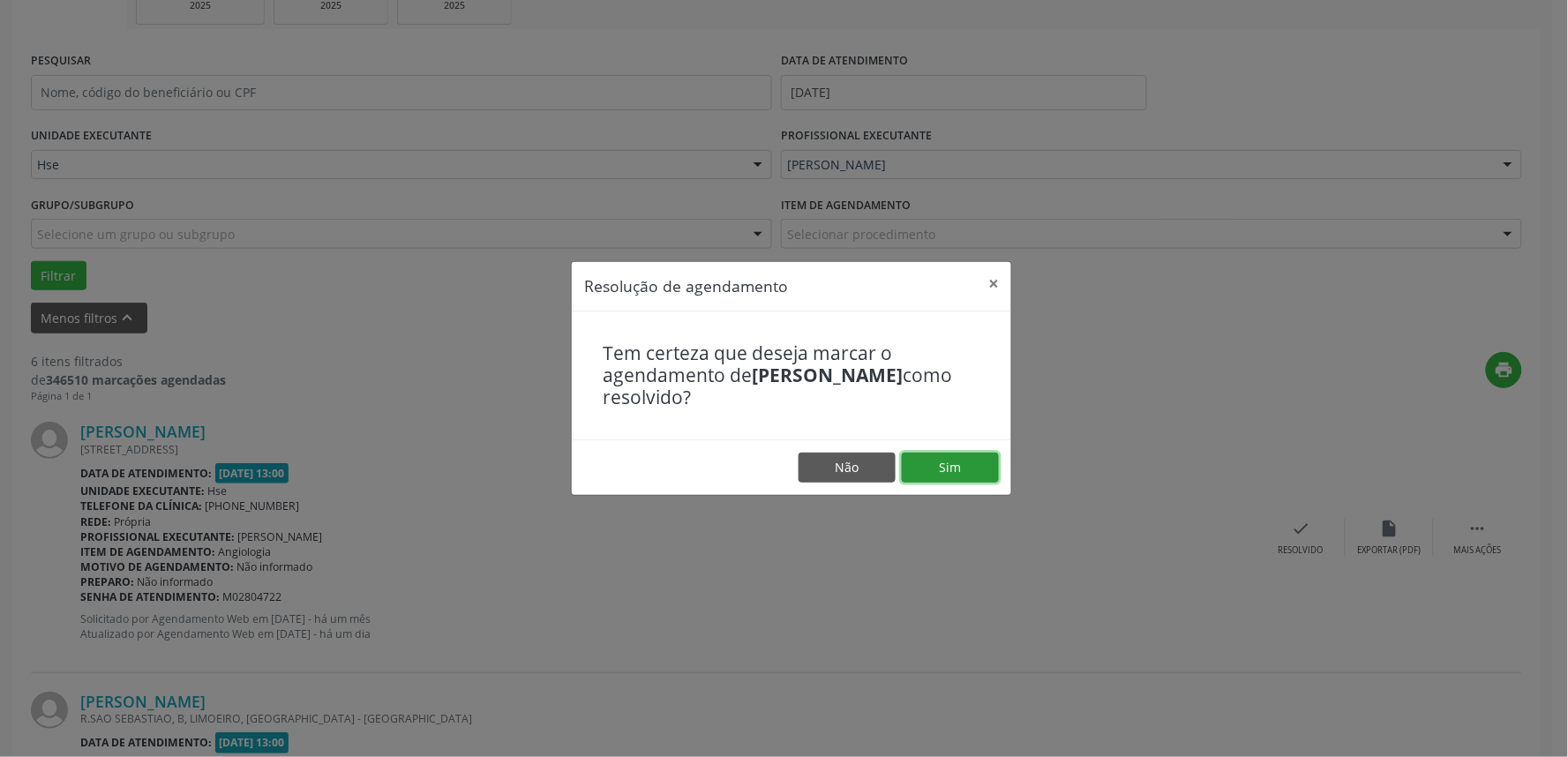
click at [951, 477] on button "Sim" at bounding box center [950, 468] width 97 height 30
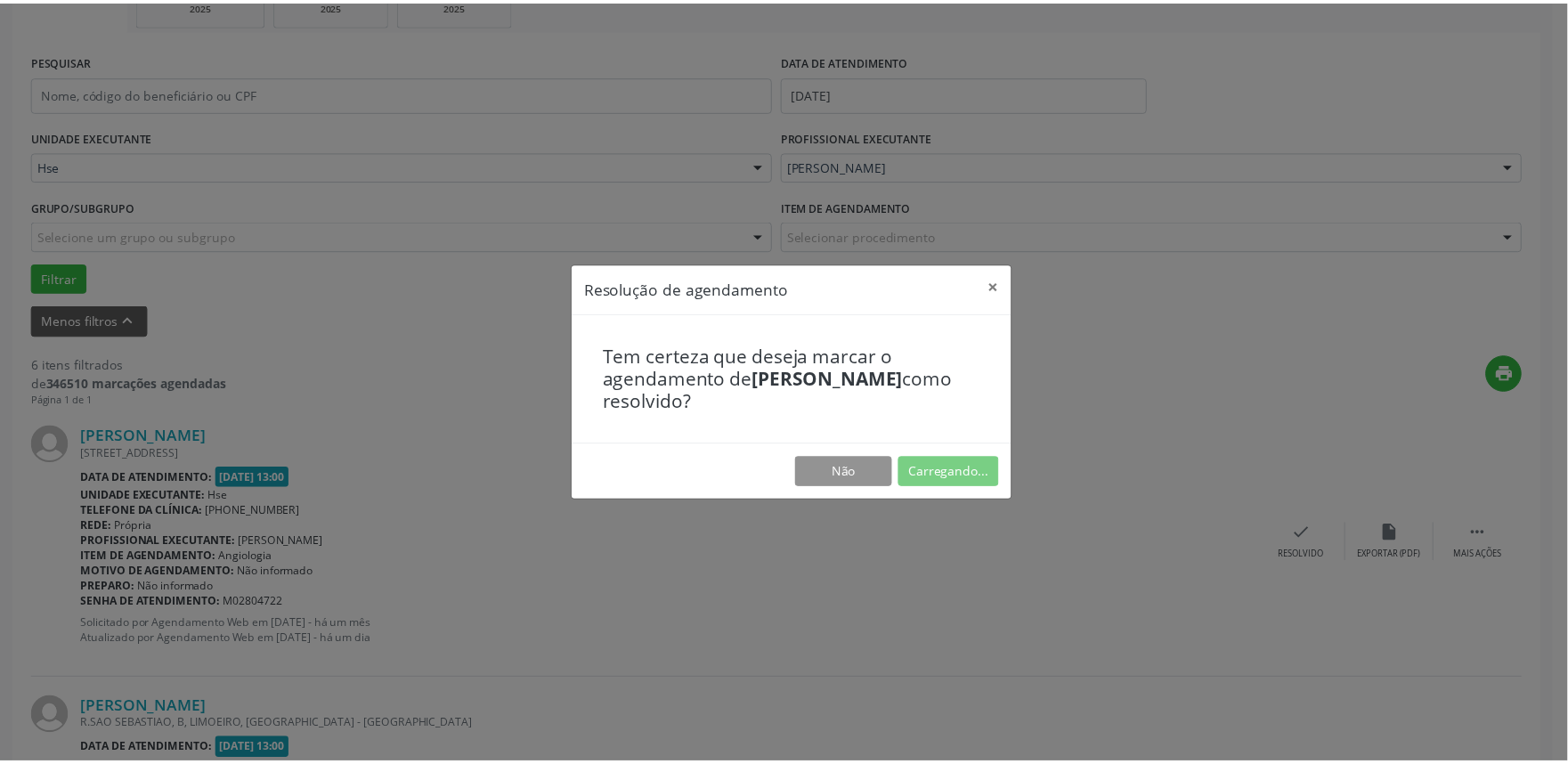
scroll to position [0, 0]
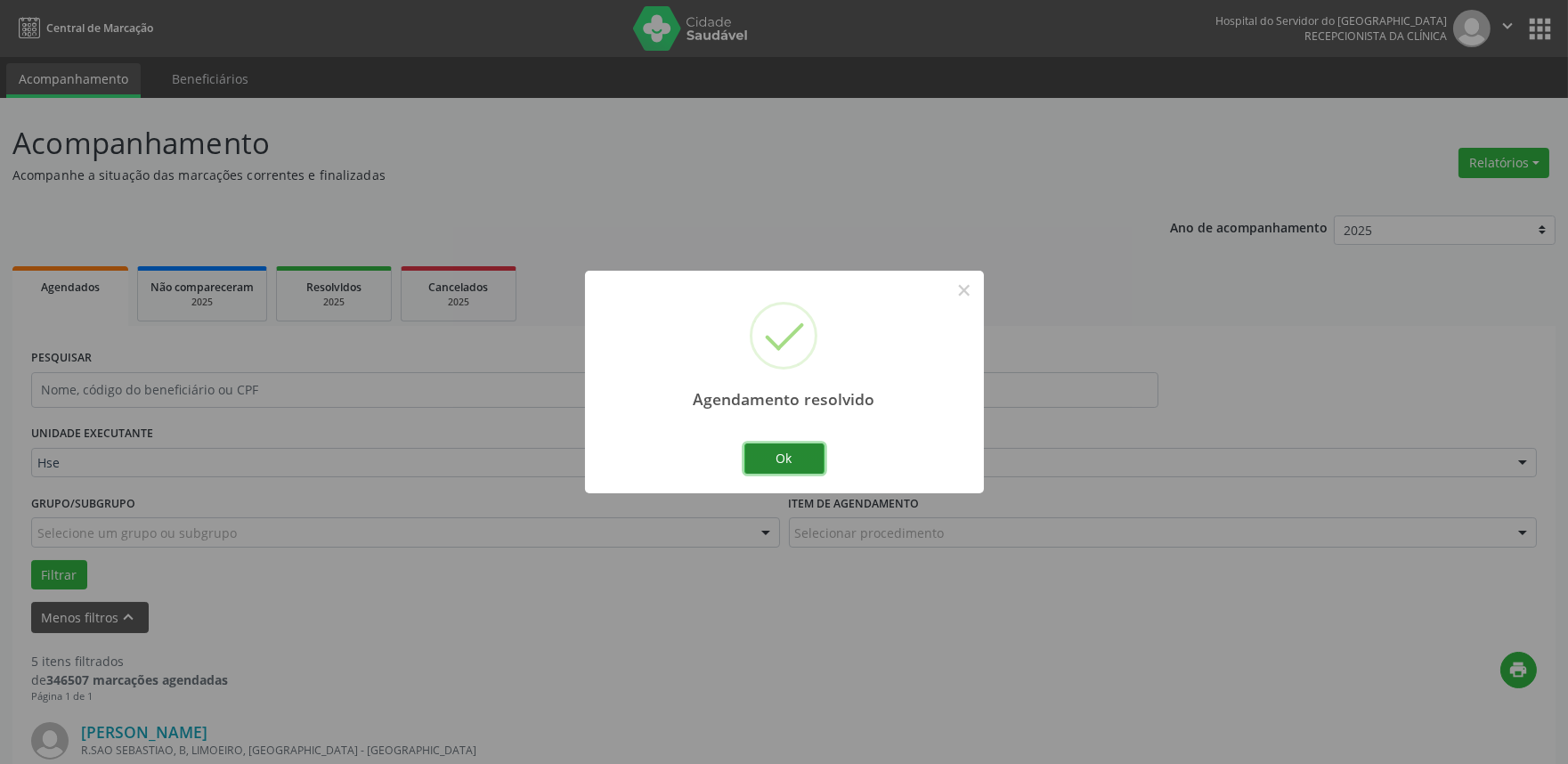
click at [805, 456] on button "Ok" at bounding box center [785, 459] width 80 height 30
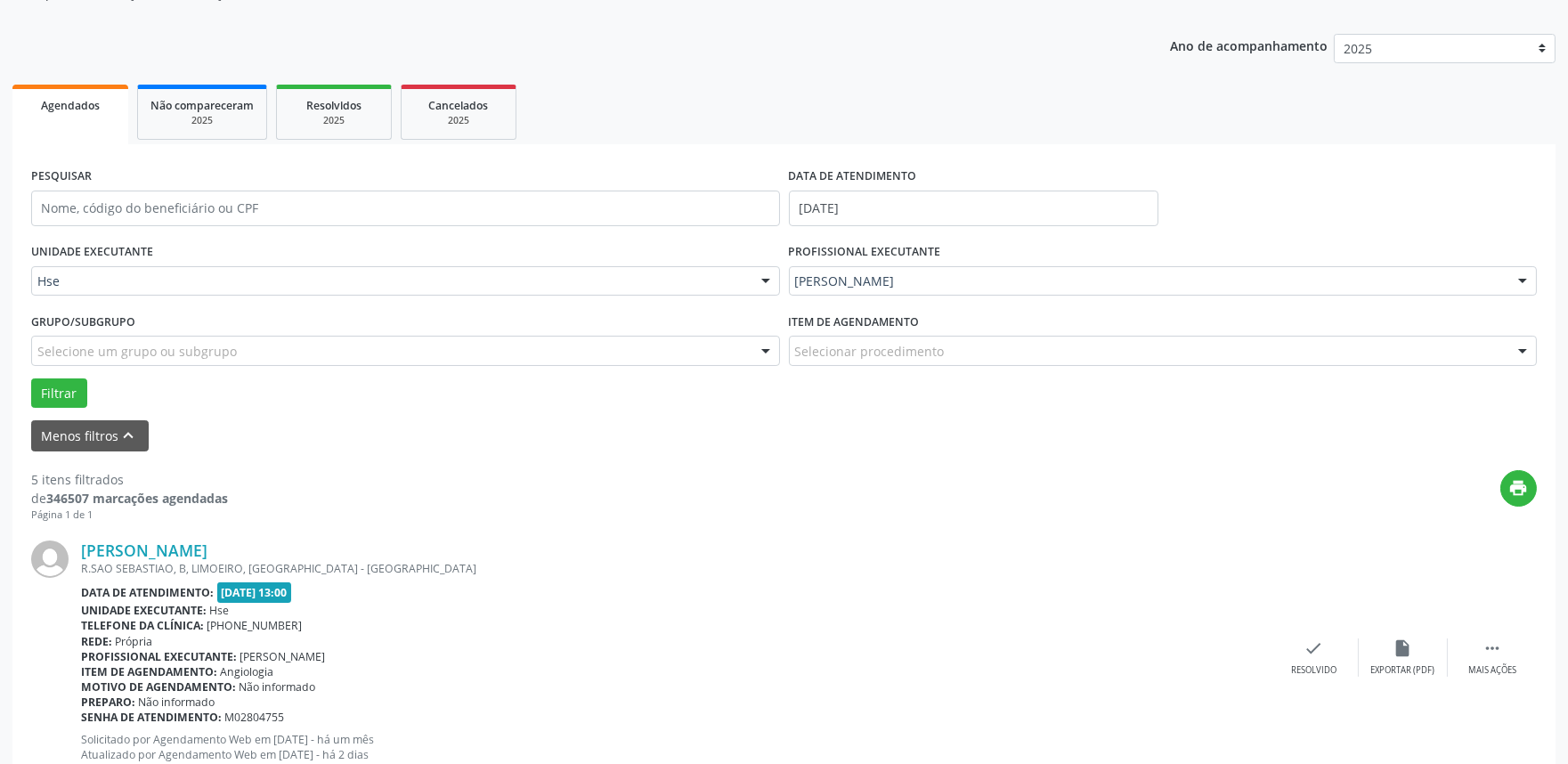
scroll to position [198, 0]
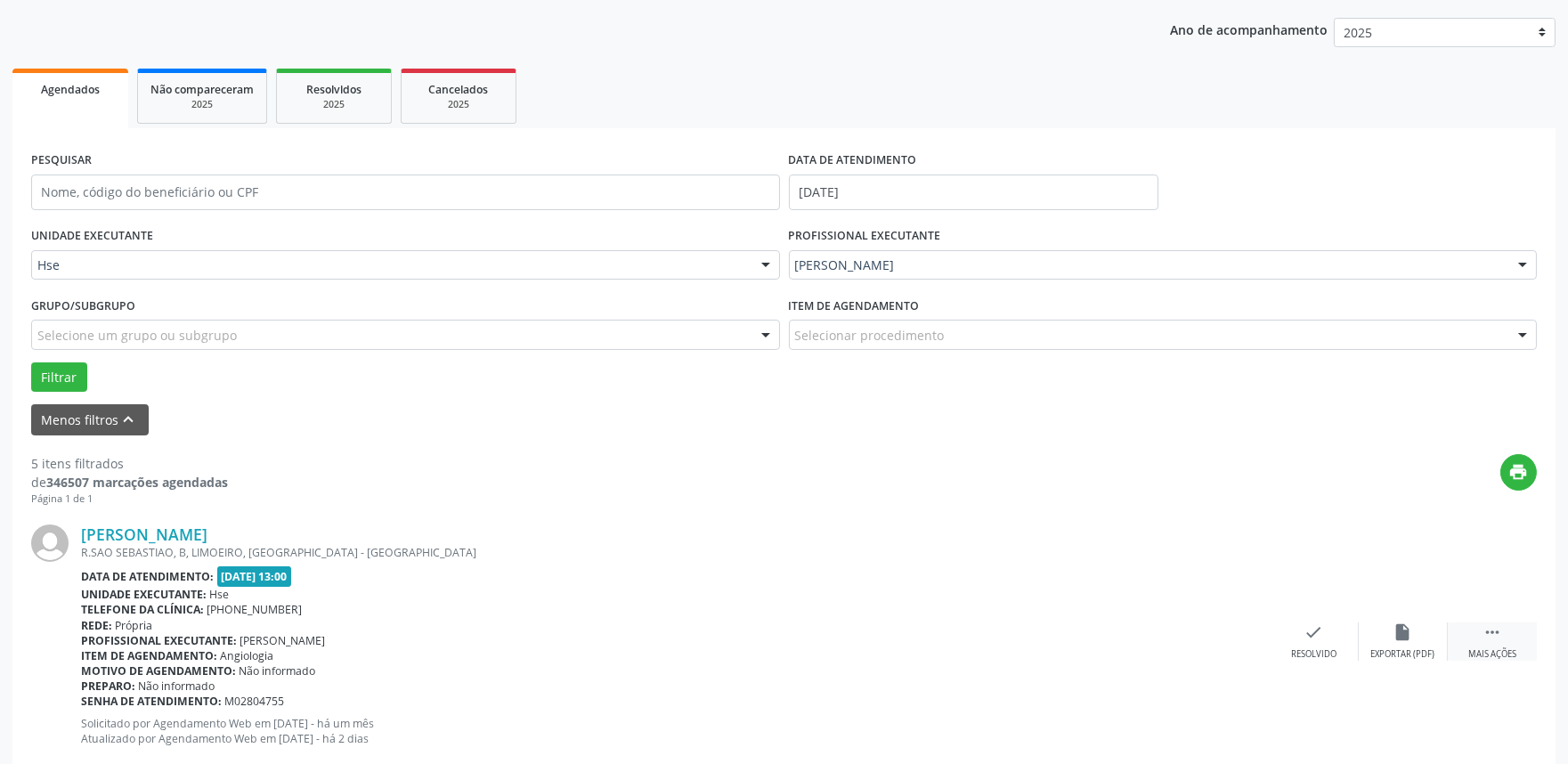
click at [1520, 628] on div " Mais ações" at bounding box center [1492, 641] width 89 height 38
click at [1394, 625] on icon "alarm_off" at bounding box center [1403, 632] width 20 height 20
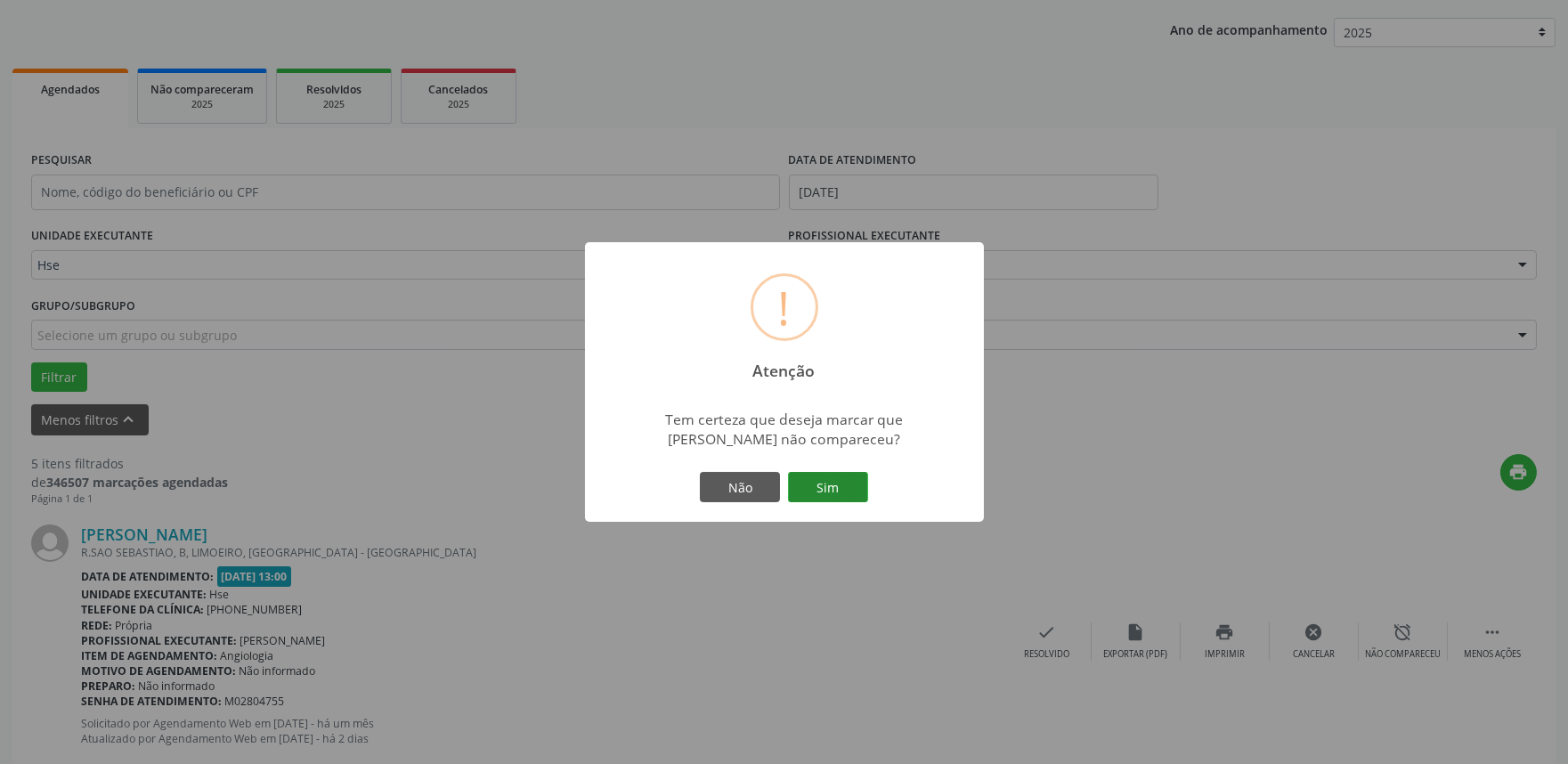
click at [816, 474] on button "Sim" at bounding box center [828, 487] width 80 height 30
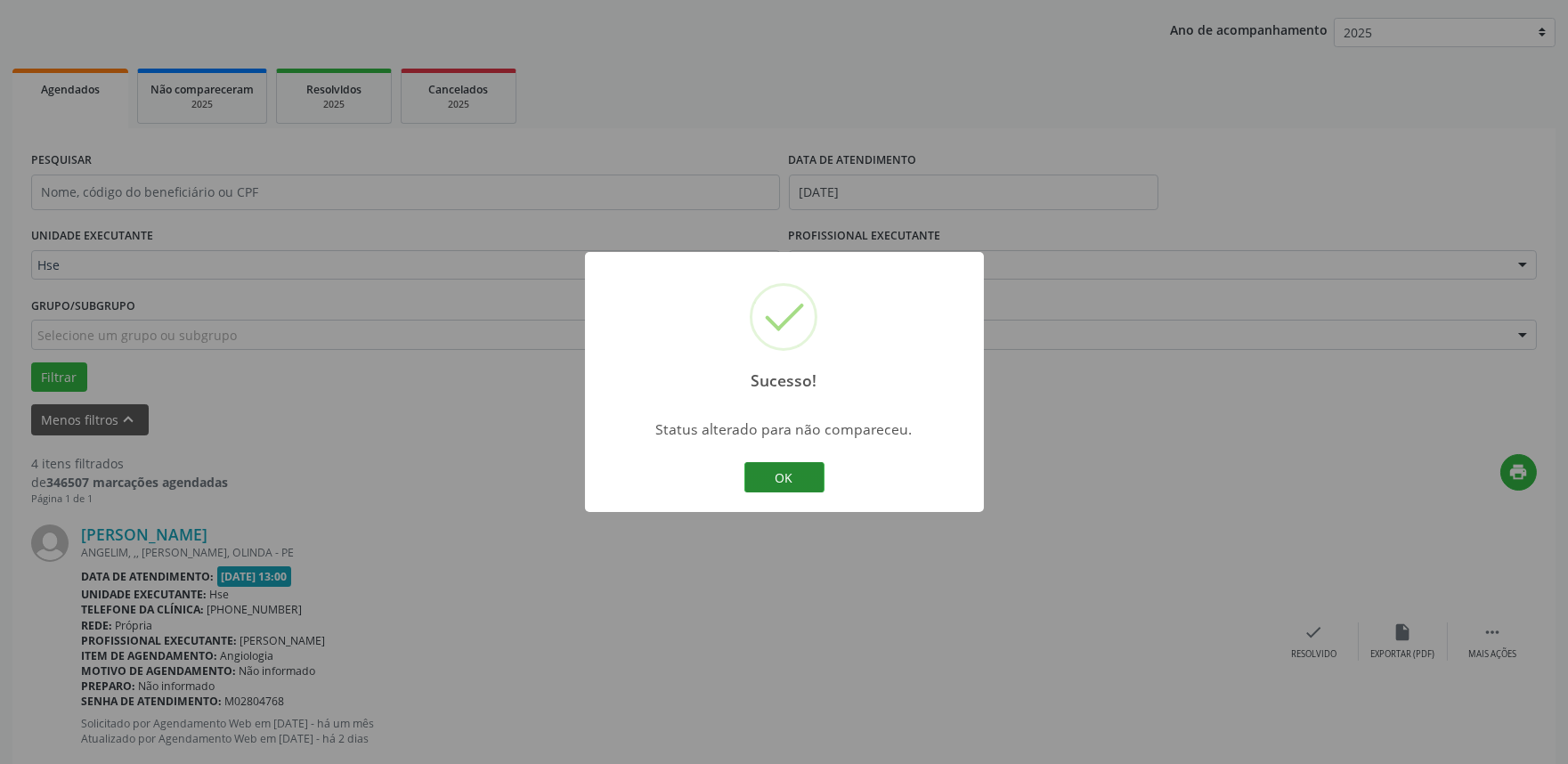
click at [819, 483] on button "OK" at bounding box center [785, 477] width 80 height 30
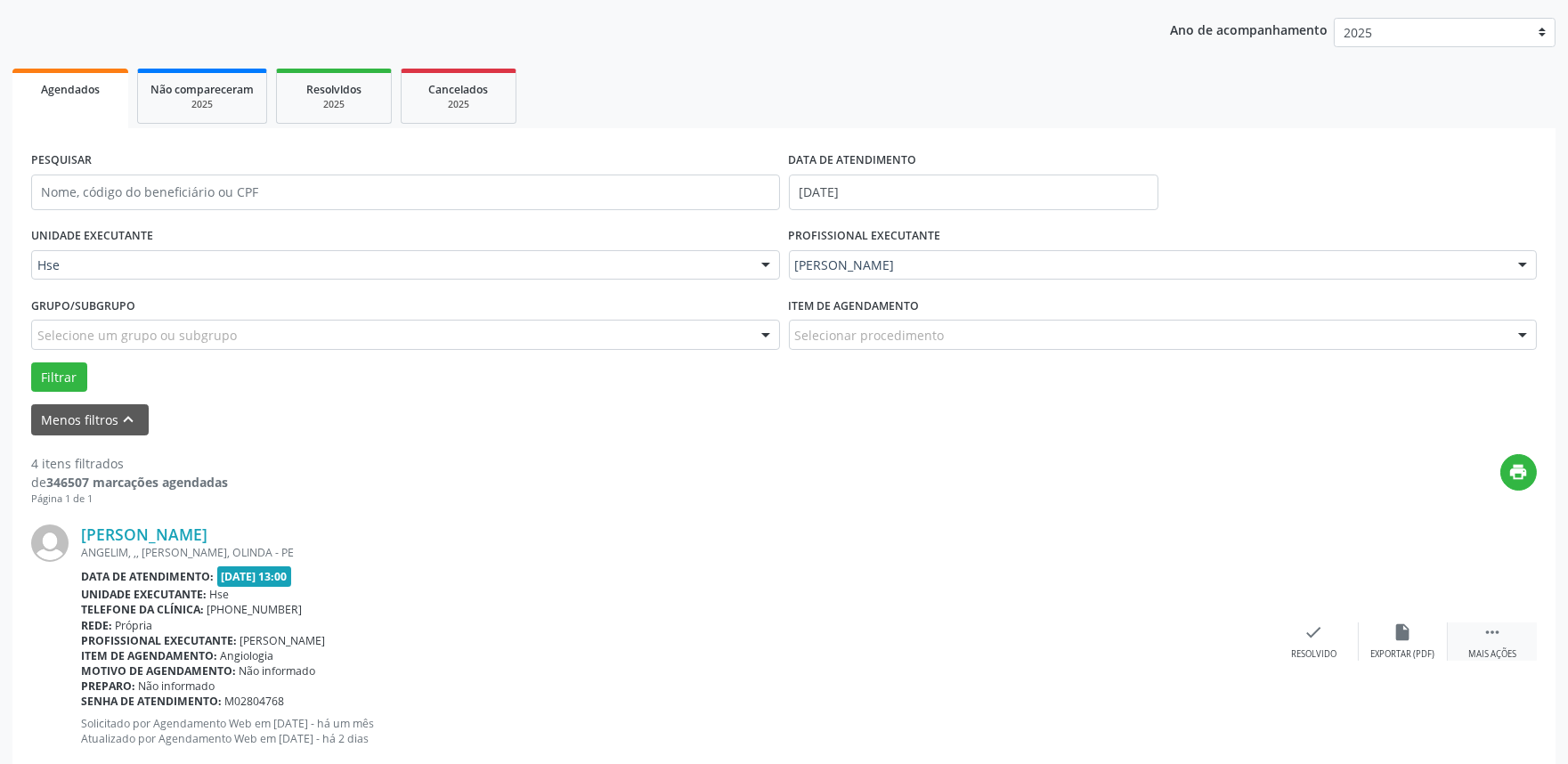
click at [1485, 622] on icon "" at bounding box center [1493, 632] width 20 height 20
click at [1408, 646] on div "alarm_off Não compareceu" at bounding box center [1403, 641] width 89 height 38
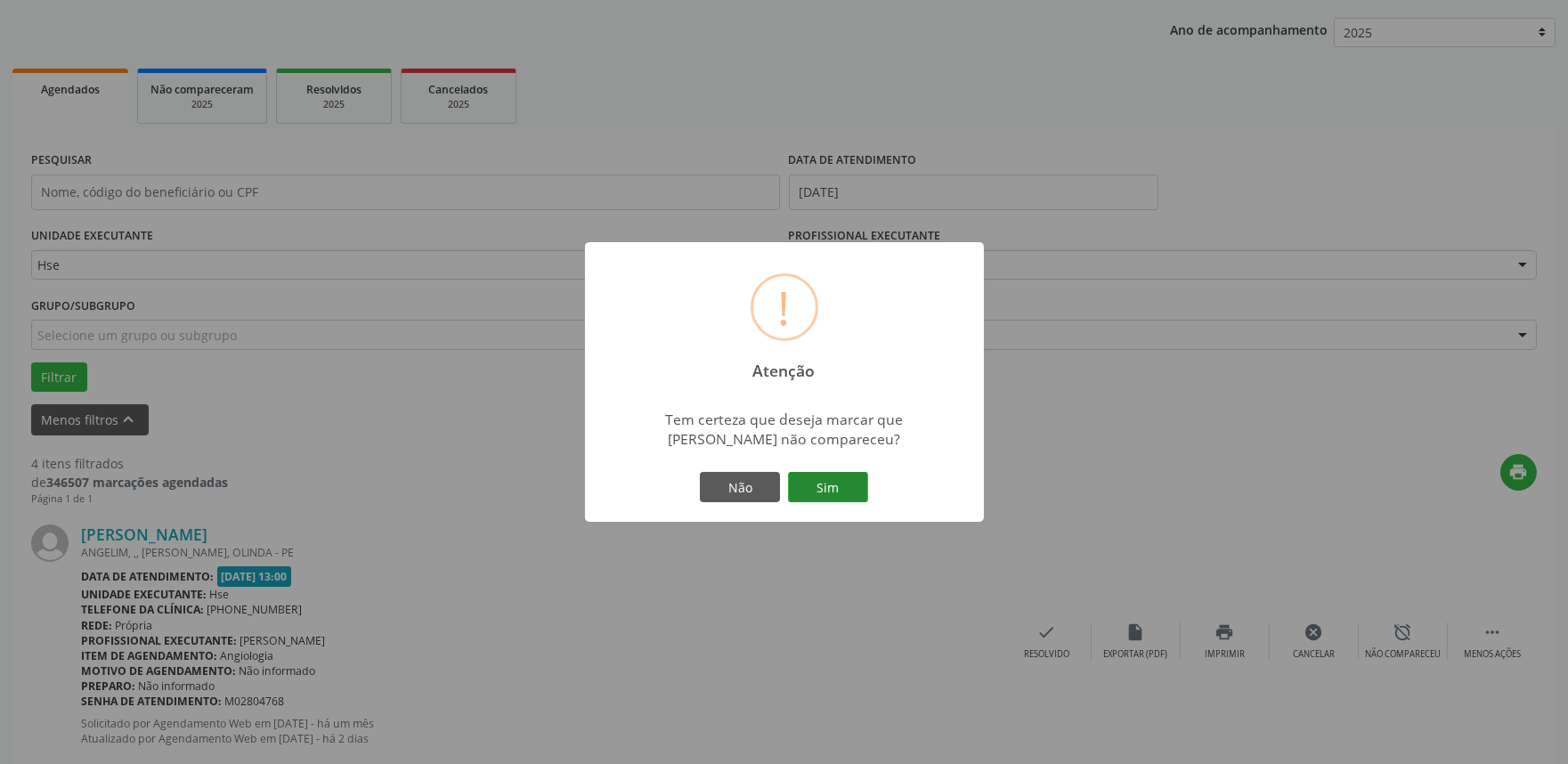
click at [827, 490] on button "Sim" at bounding box center [828, 487] width 80 height 30
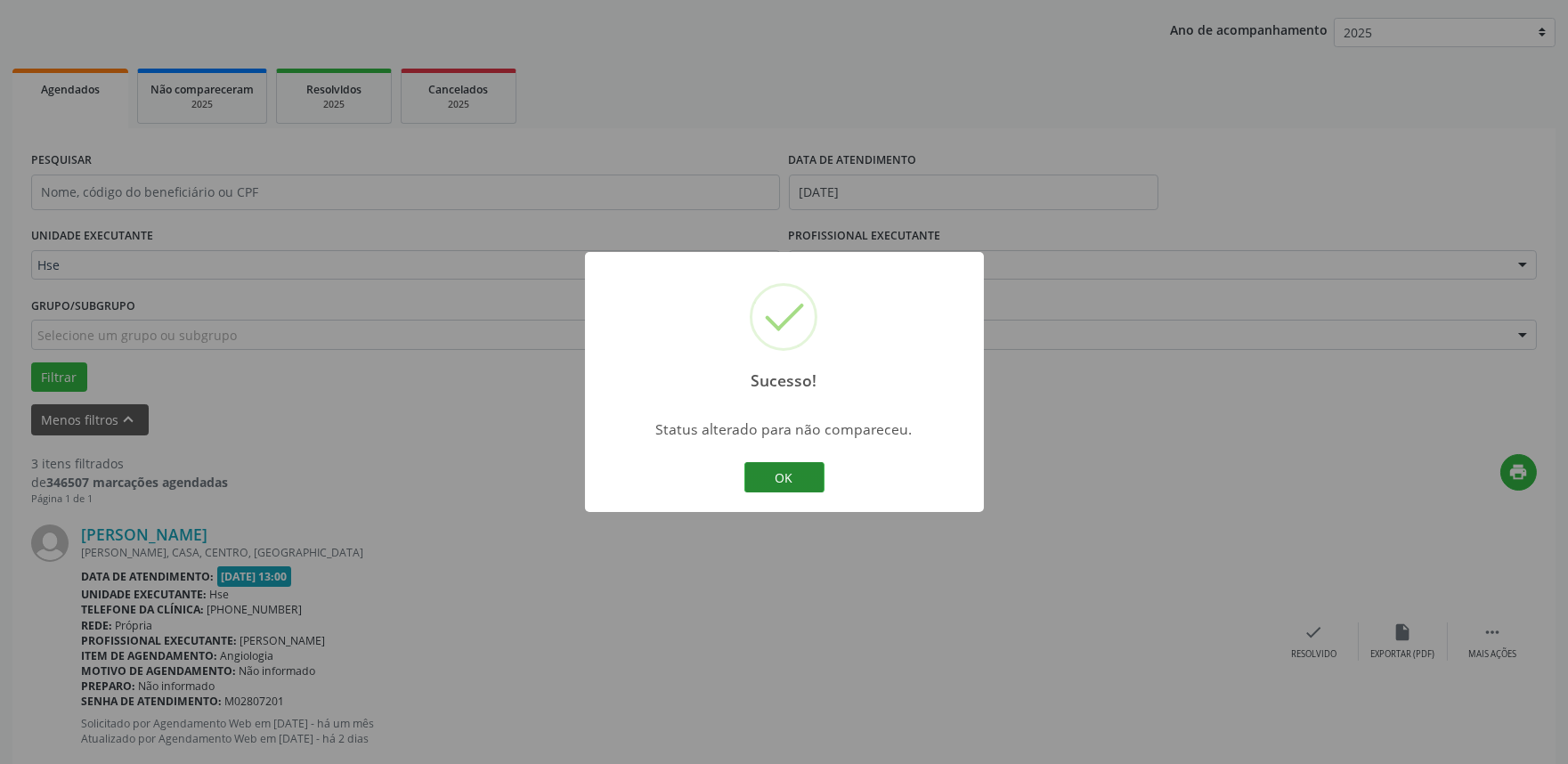
click at [813, 481] on button "OK" at bounding box center [785, 477] width 80 height 30
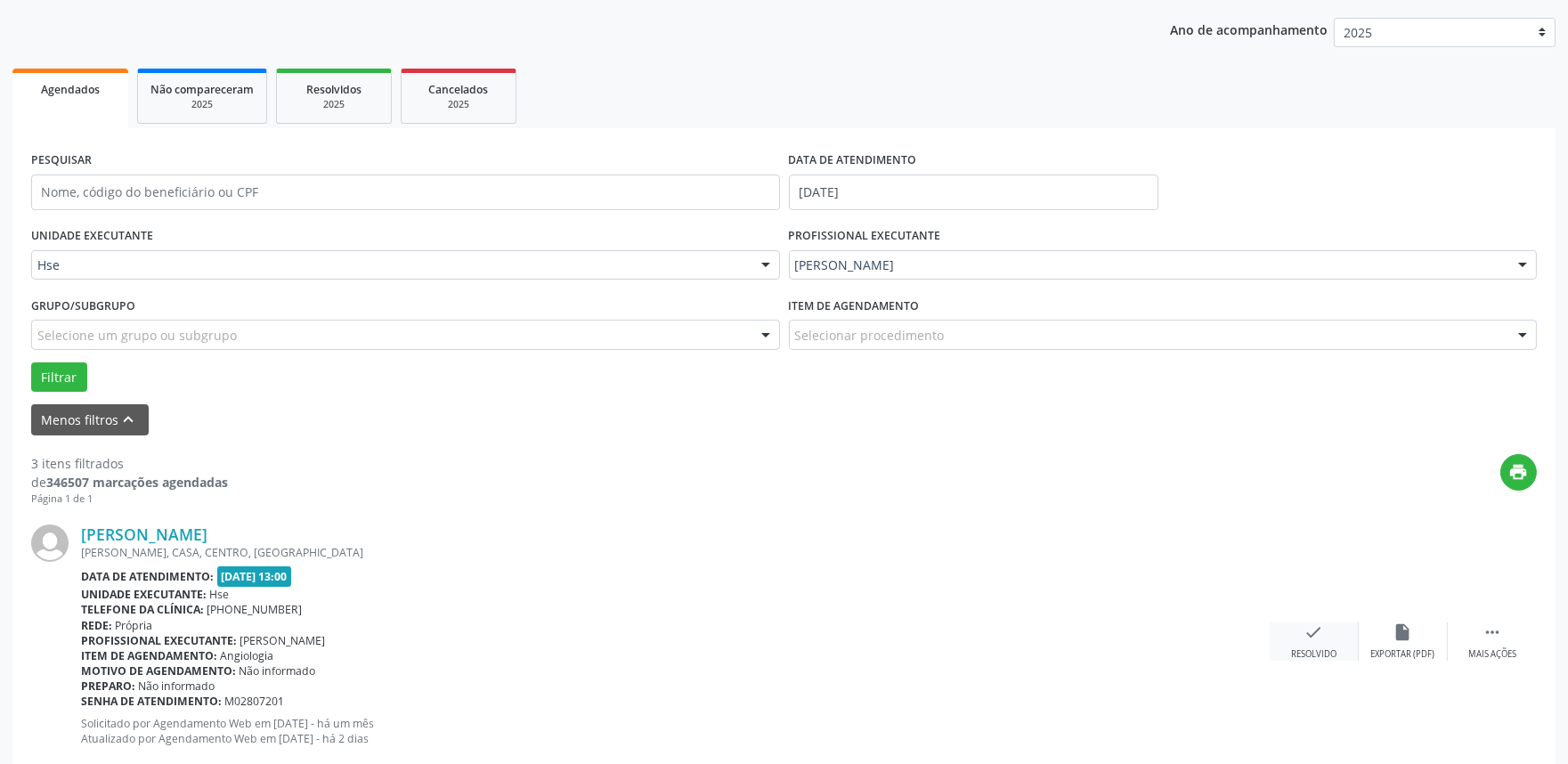
click at [1316, 637] on icon "check" at bounding box center [1315, 632] width 20 height 20
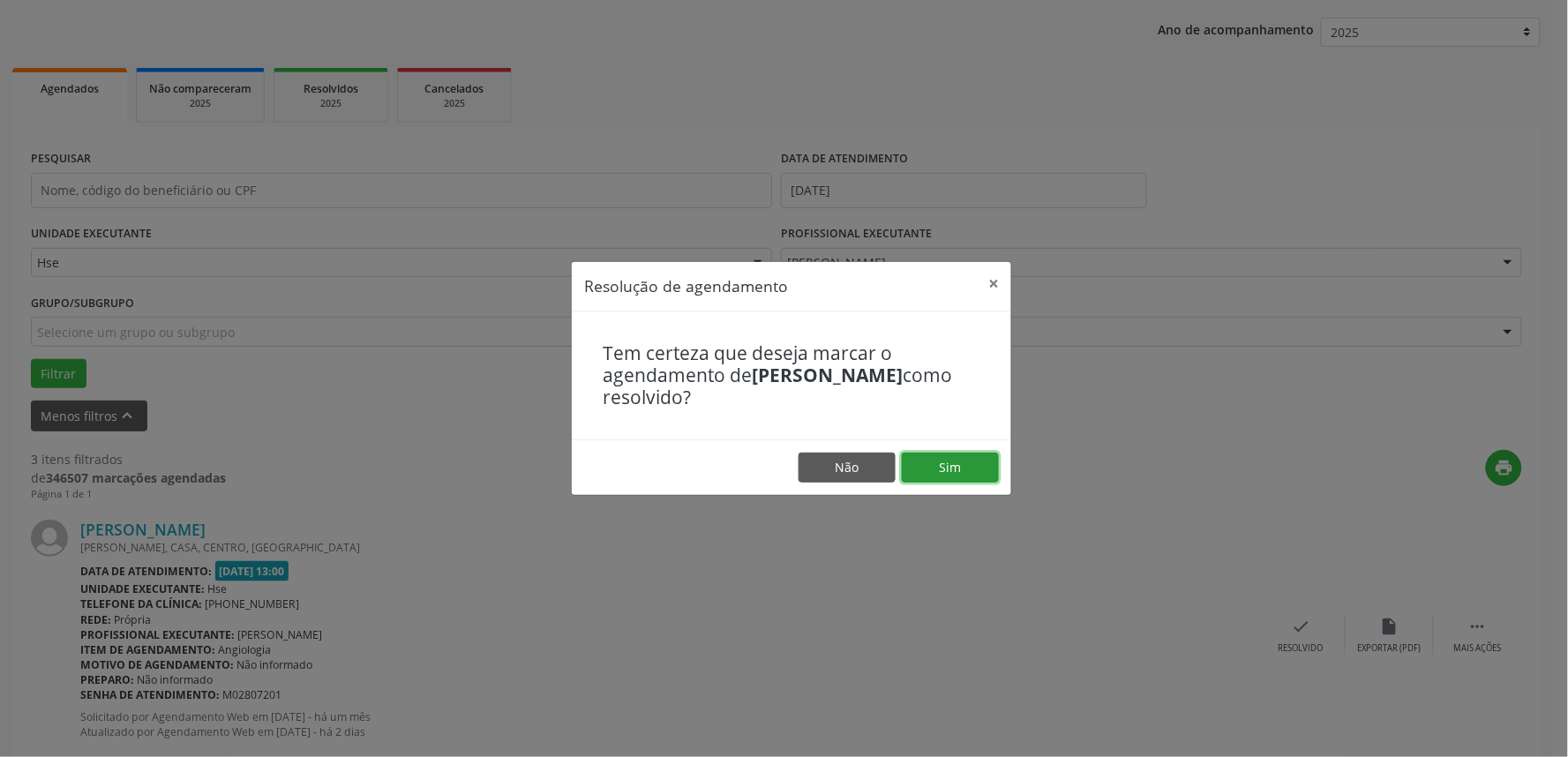
click at [967, 457] on button "Sim" at bounding box center [950, 468] width 97 height 30
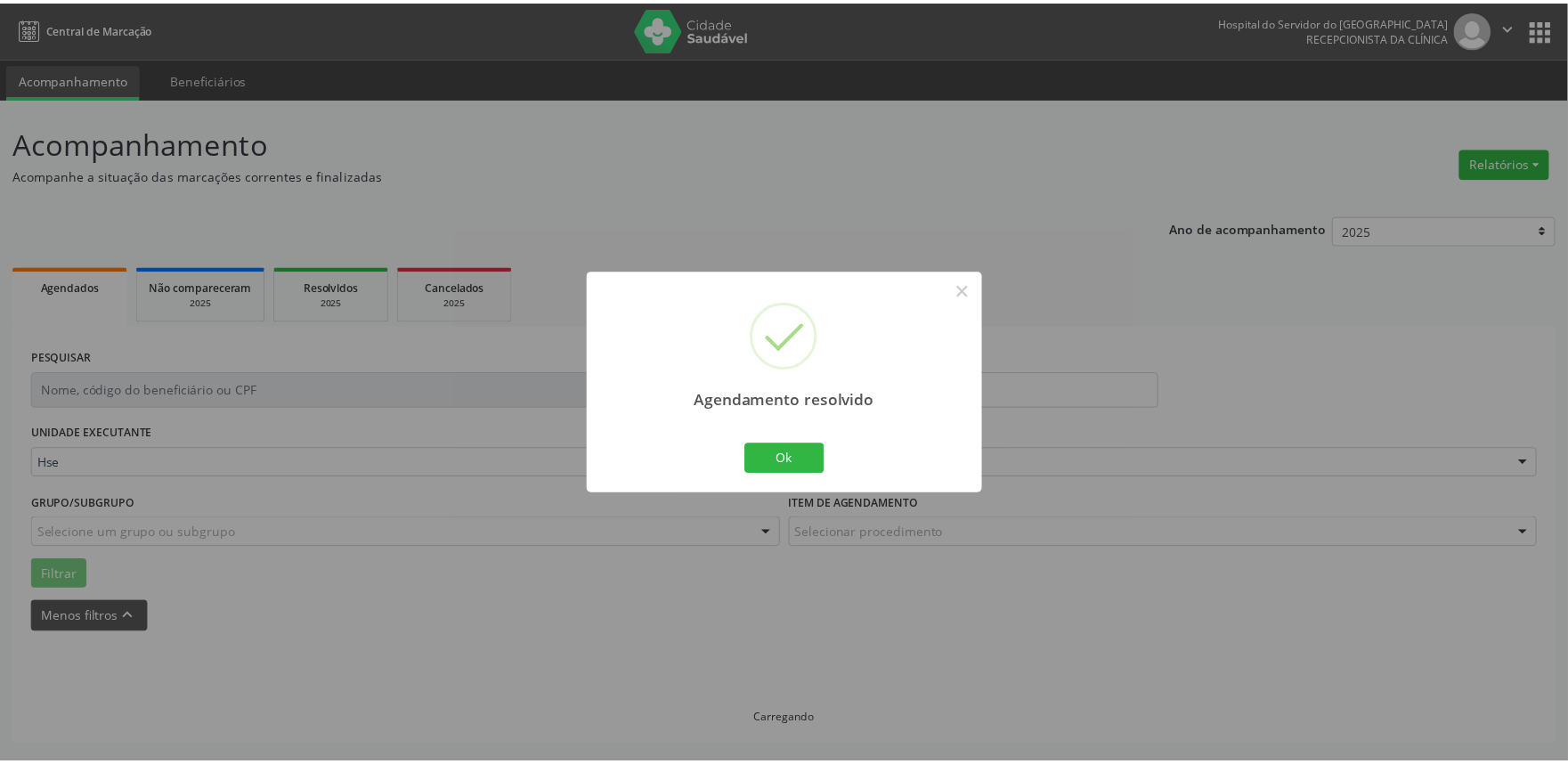
scroll to position [0, 0]
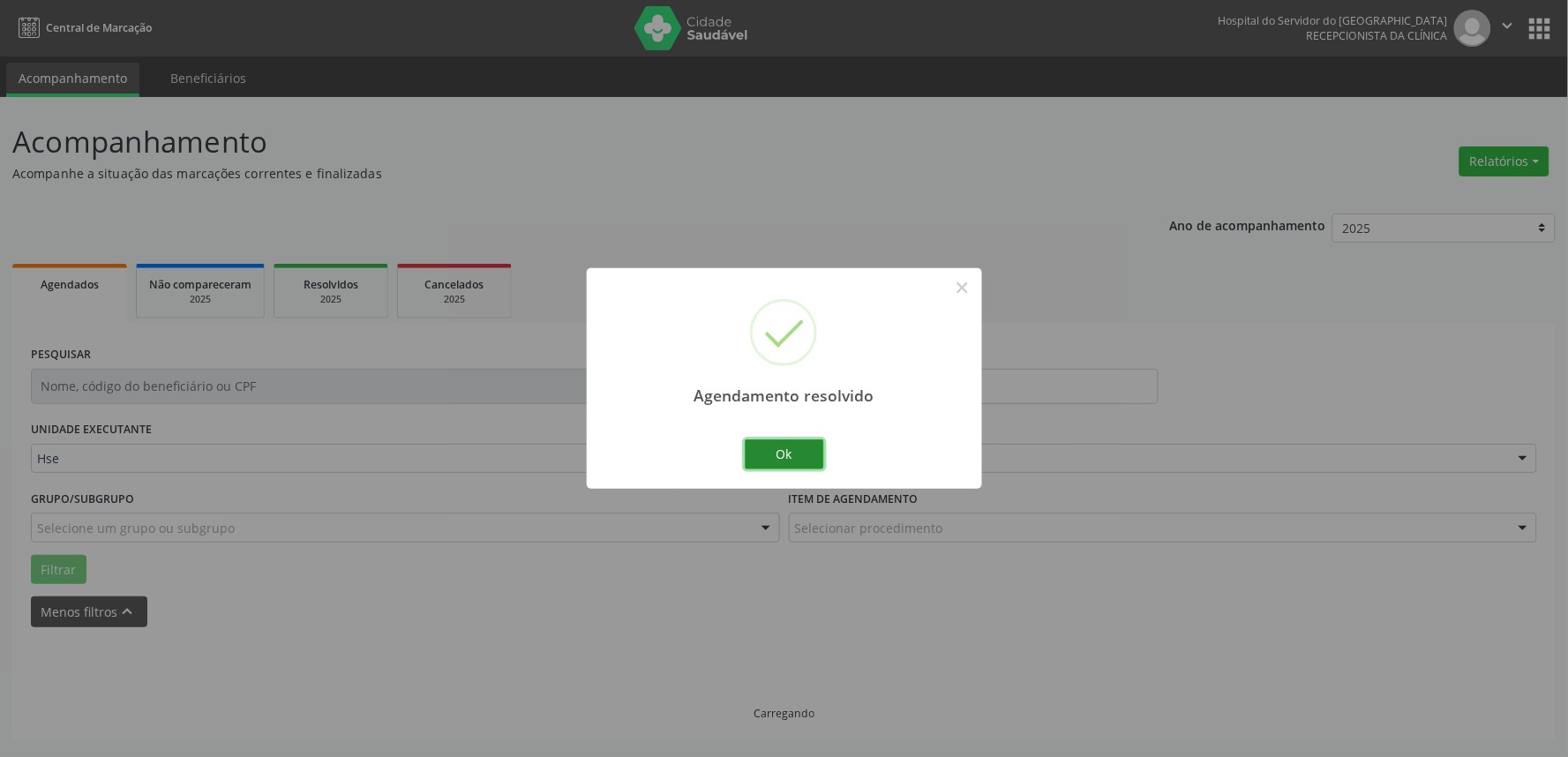
click at [812, 463] on button "Ok" at bounding box center [784, 455] width 79 height 30
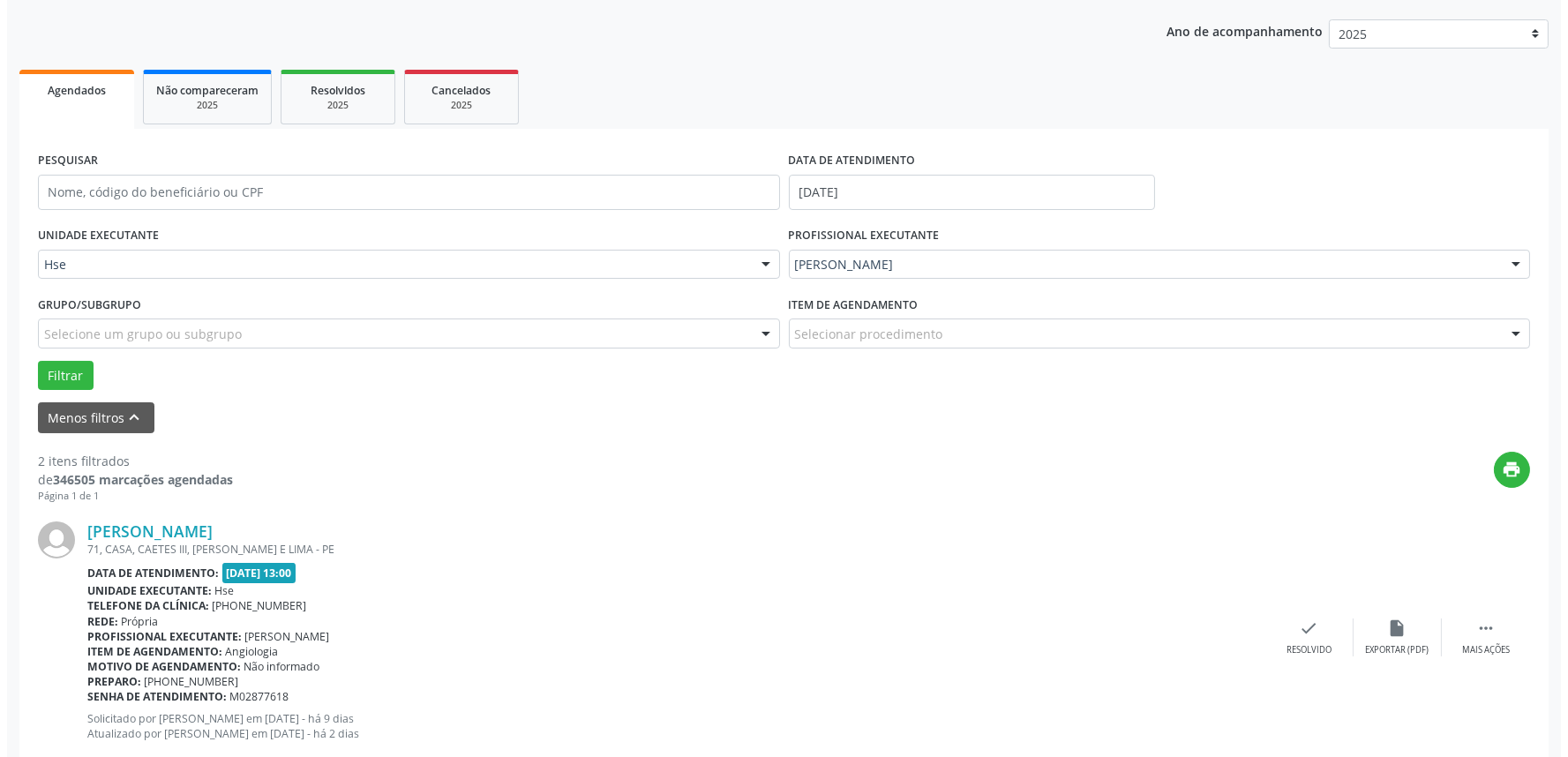
scroll to position [196, 0]
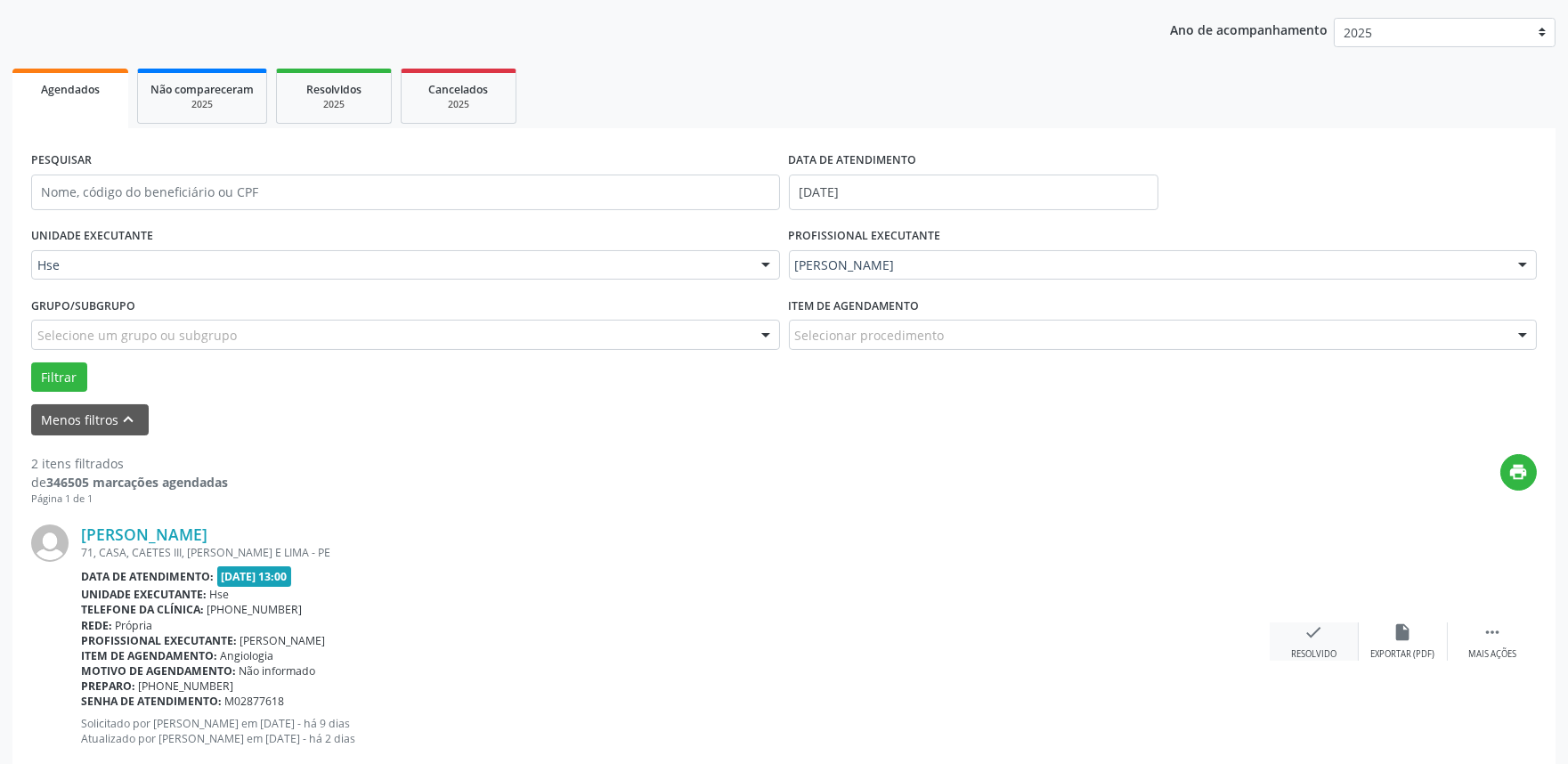
click at [1334, 653] on div "Resolvido" at bounding box center [1315, 654] width 46 height 12
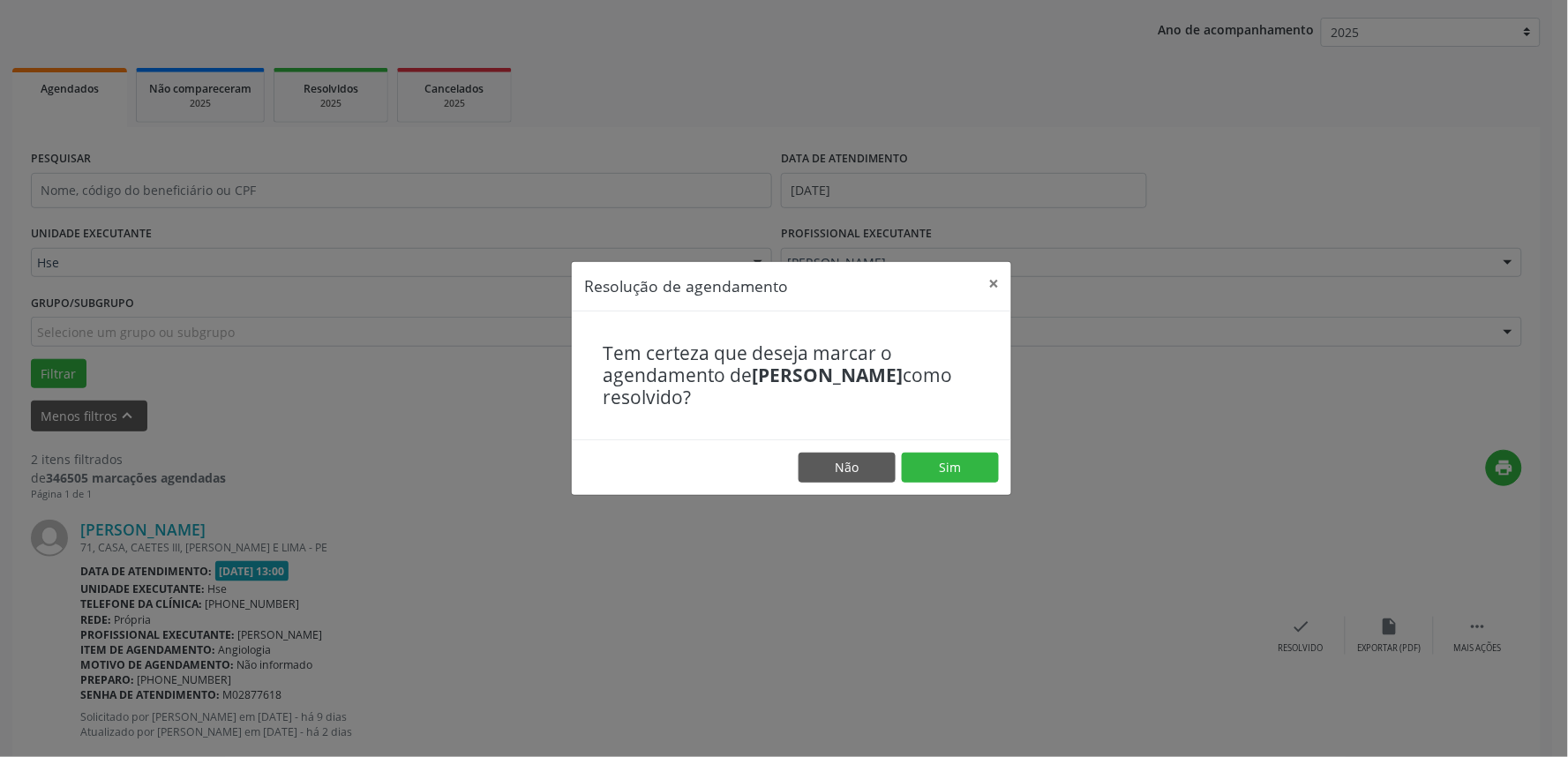
click at [960, 460] on footer "Não Sim" at bounding box center [792, 467] width 440 height 56
click at [958, 464] on button "Sim" at bounding box center [950, 468] width 97 height 30
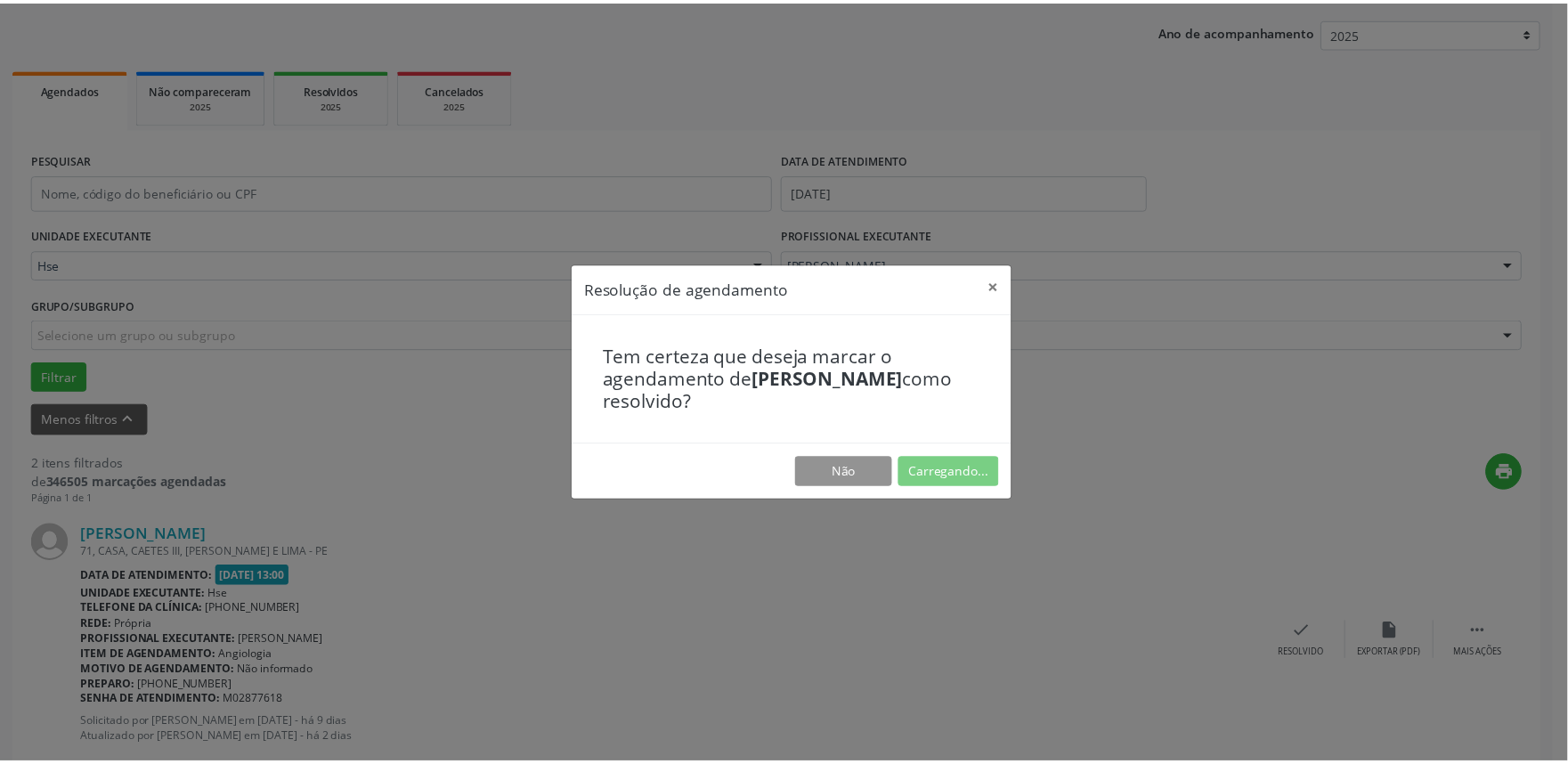
scroll to position [0, 0]
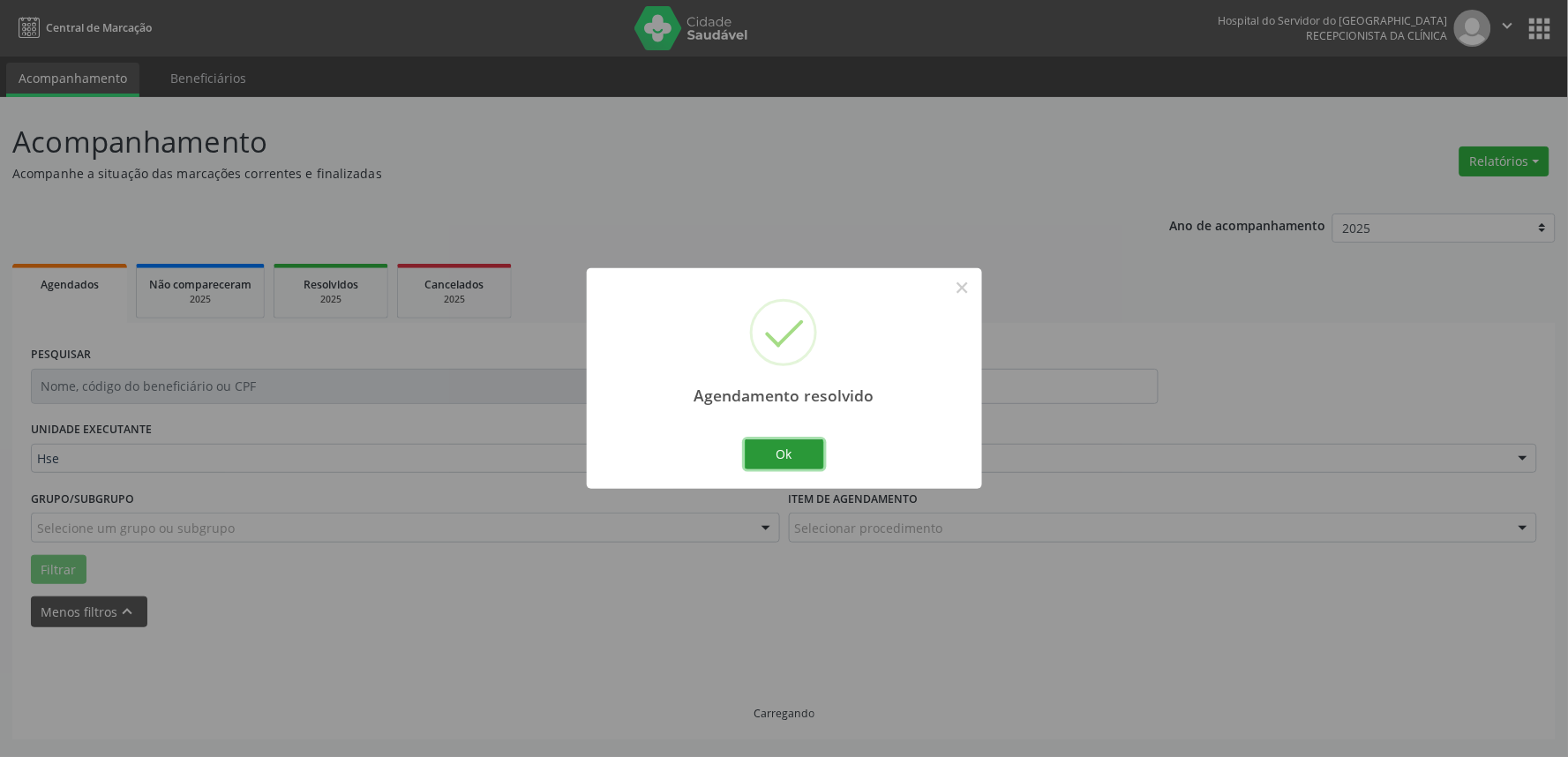
drag, startPoint x: 797, startPoint y: 453, endPoint x: 804, endPoint y: 459, distance: 9.2
click at [797, 454] on button "Ok" at bounding box center [784, 455] width 79 height 30
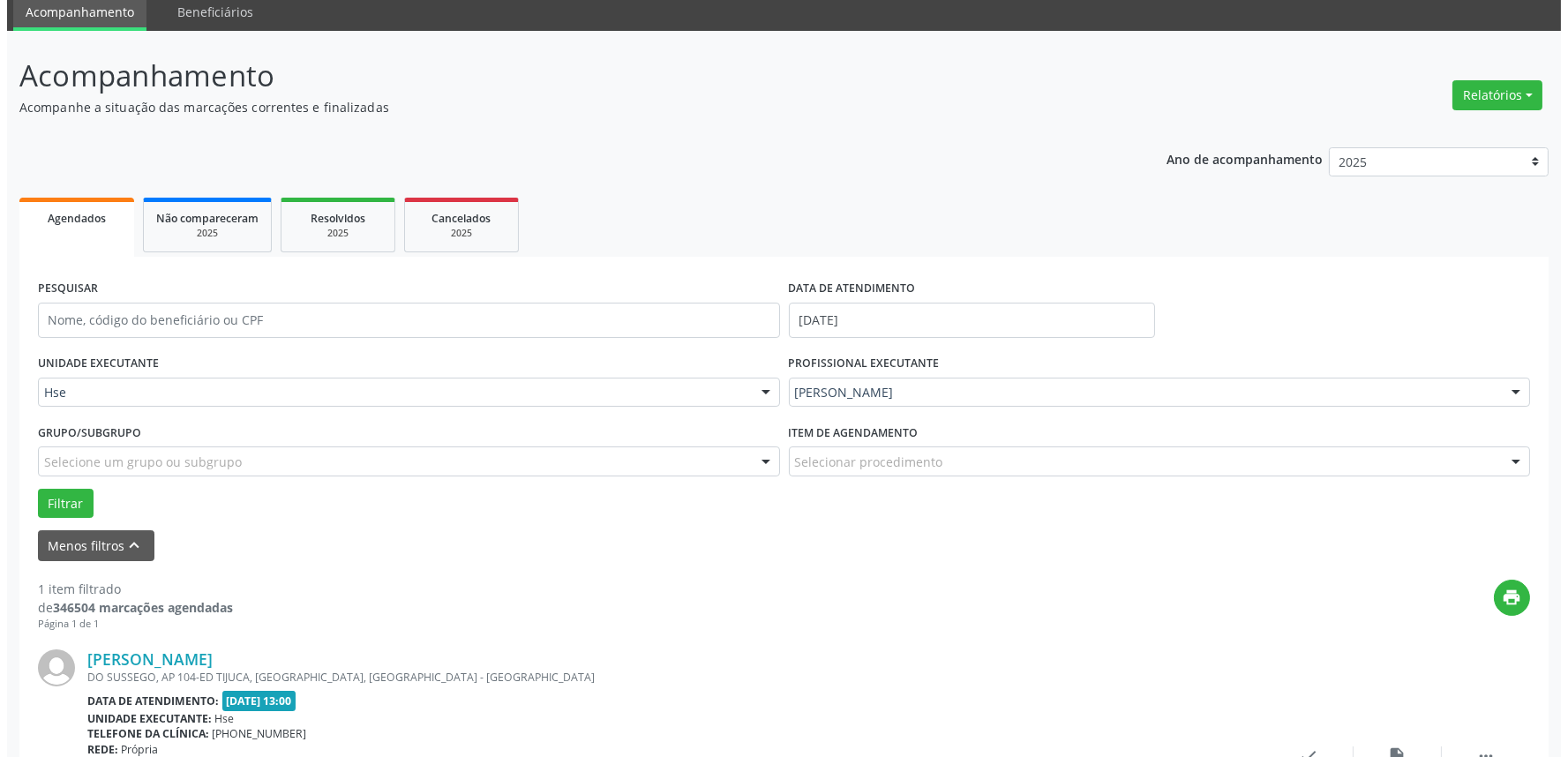
scroll to position [196, 0]
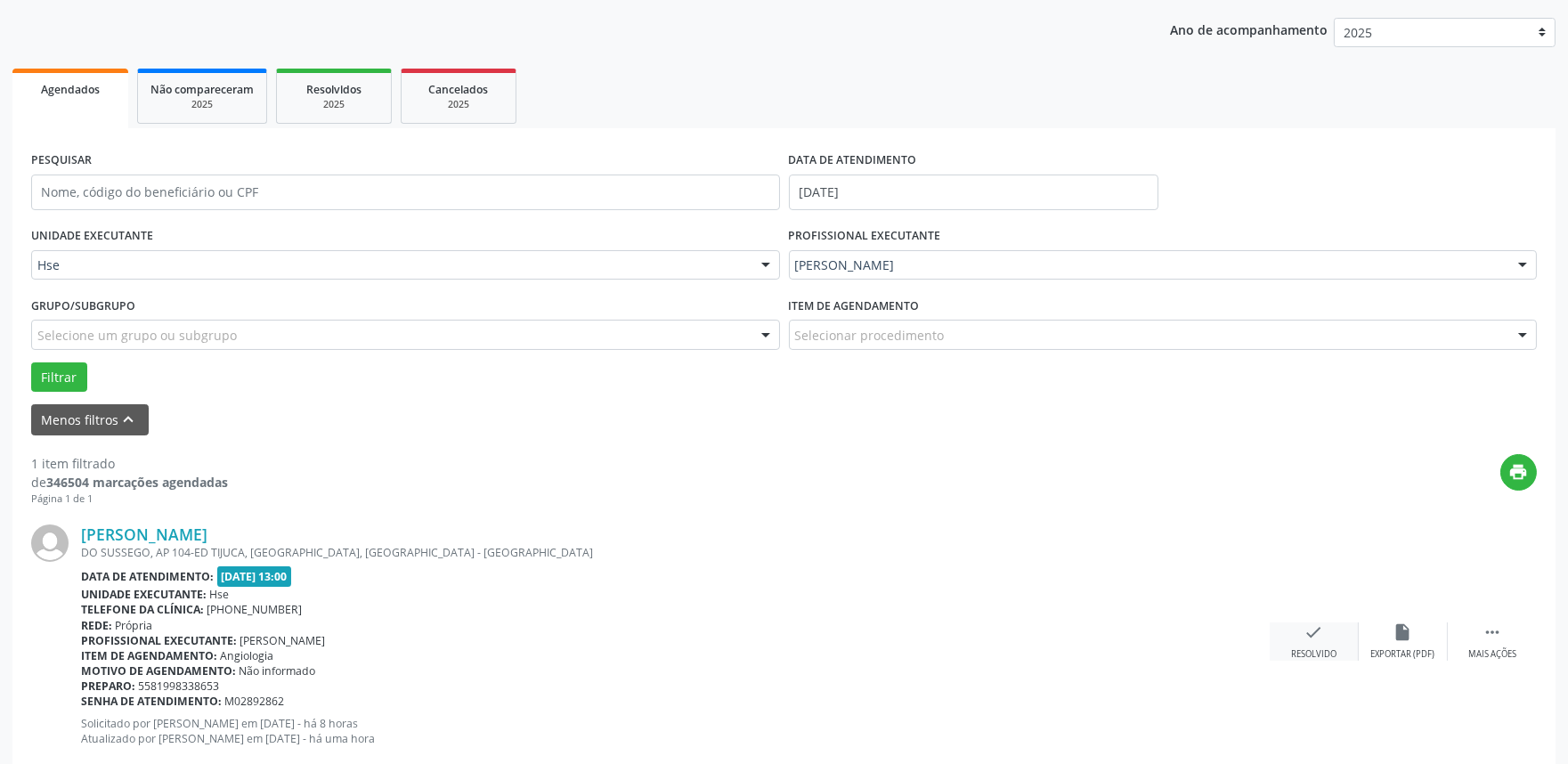
click at [1298, 633] on div "check Resolvido" at bounding box center [1314, 641] width 89 height 38
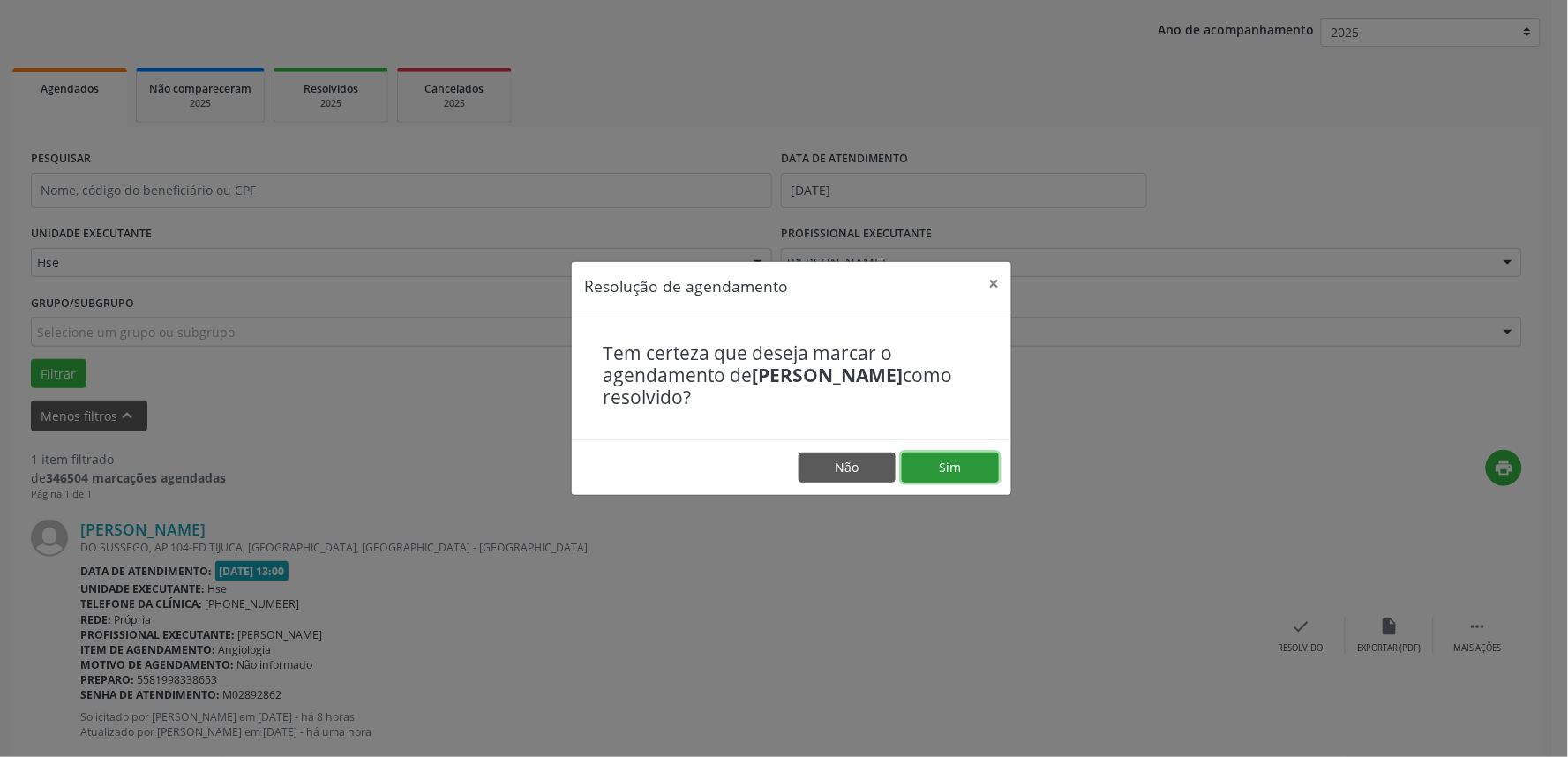
click at [964, 467] on button "Sim" at bounding box center [950, 468] width 97 height 30
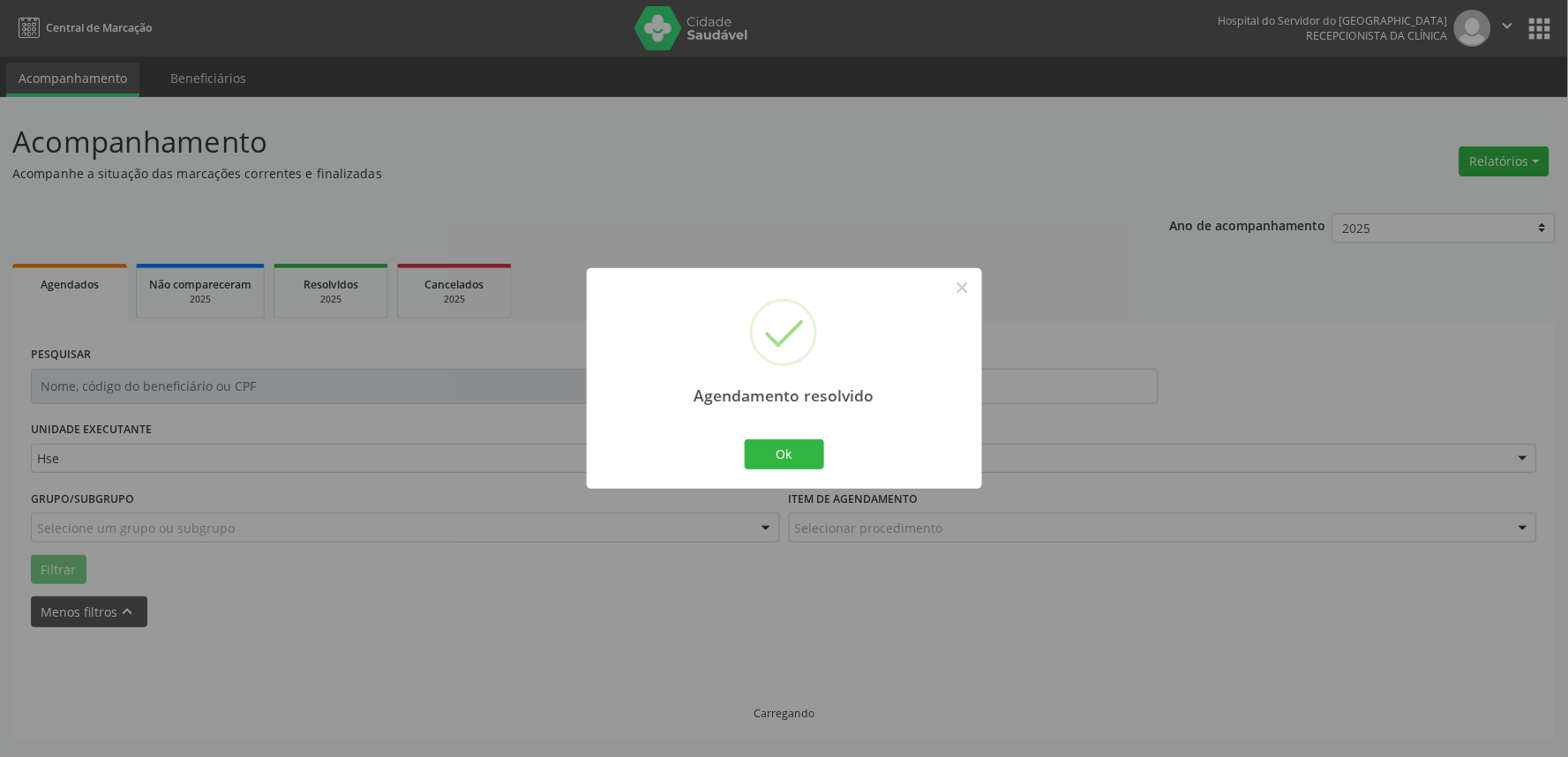
scroll to position [0, 0]
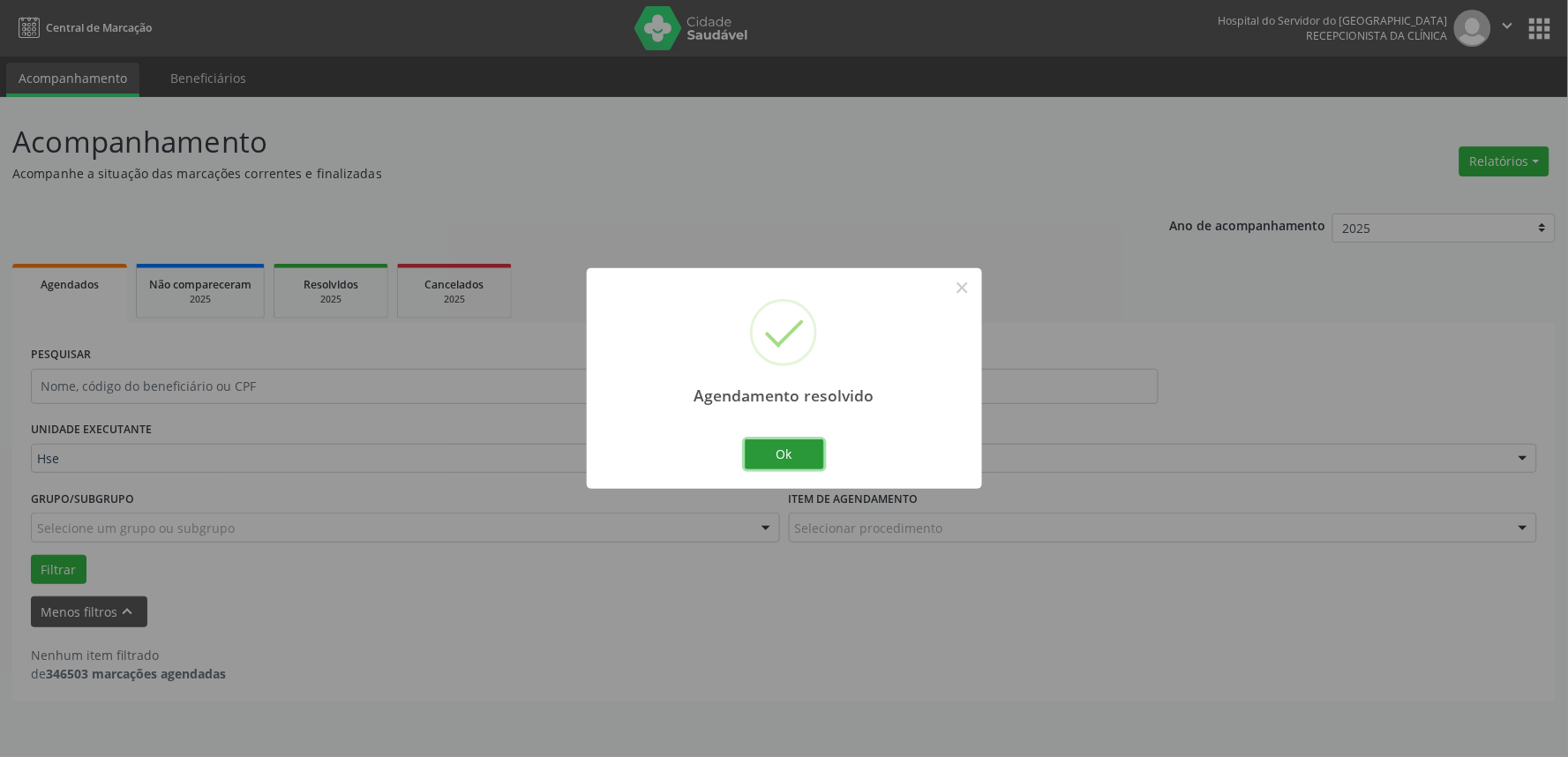
click at [814, 446] on button "Ok" at bounding box center [784, 455] width 79 height 30
